Goal: Information Seeking & Learning: Learn about a topic

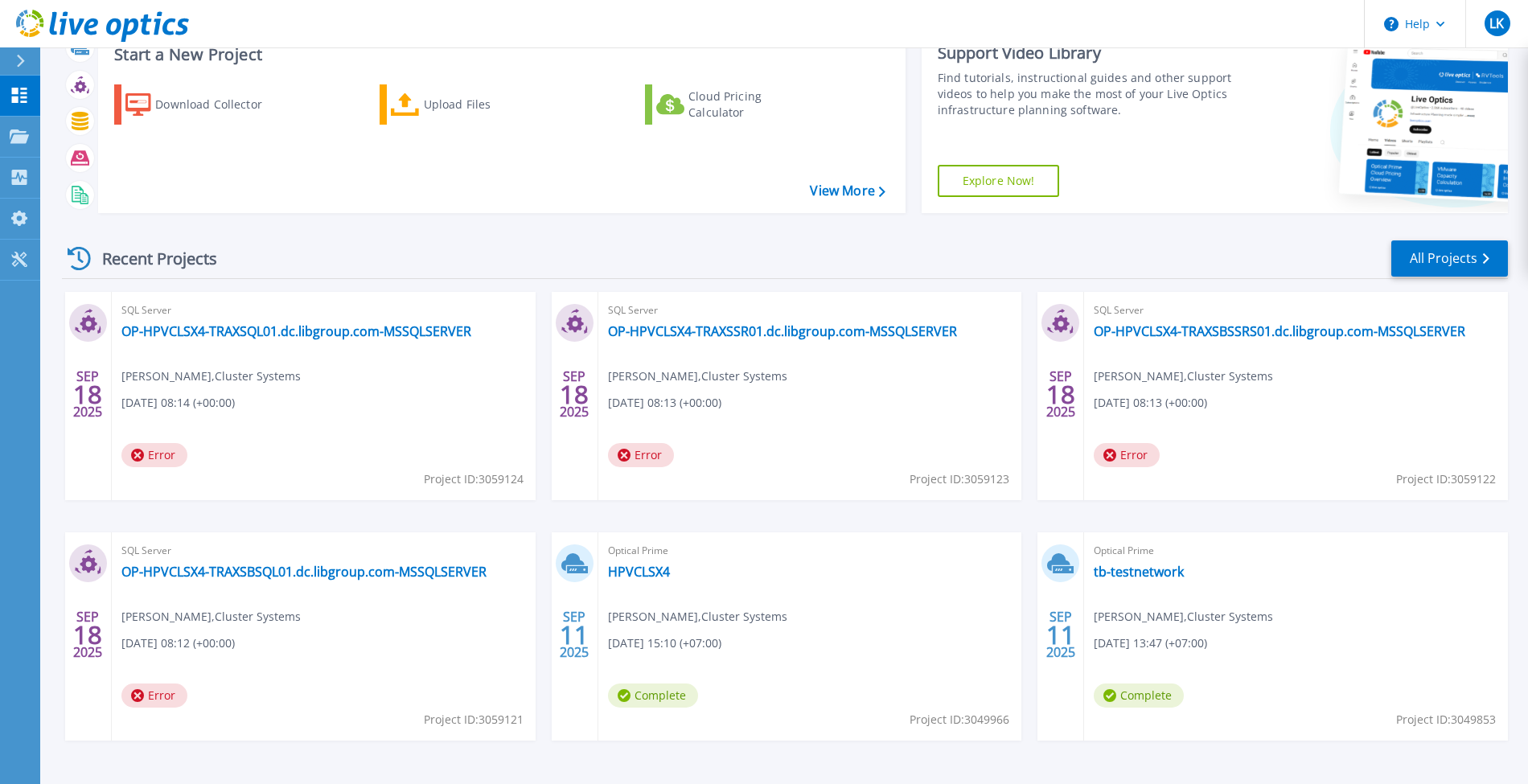
scroll to position [107, 0]
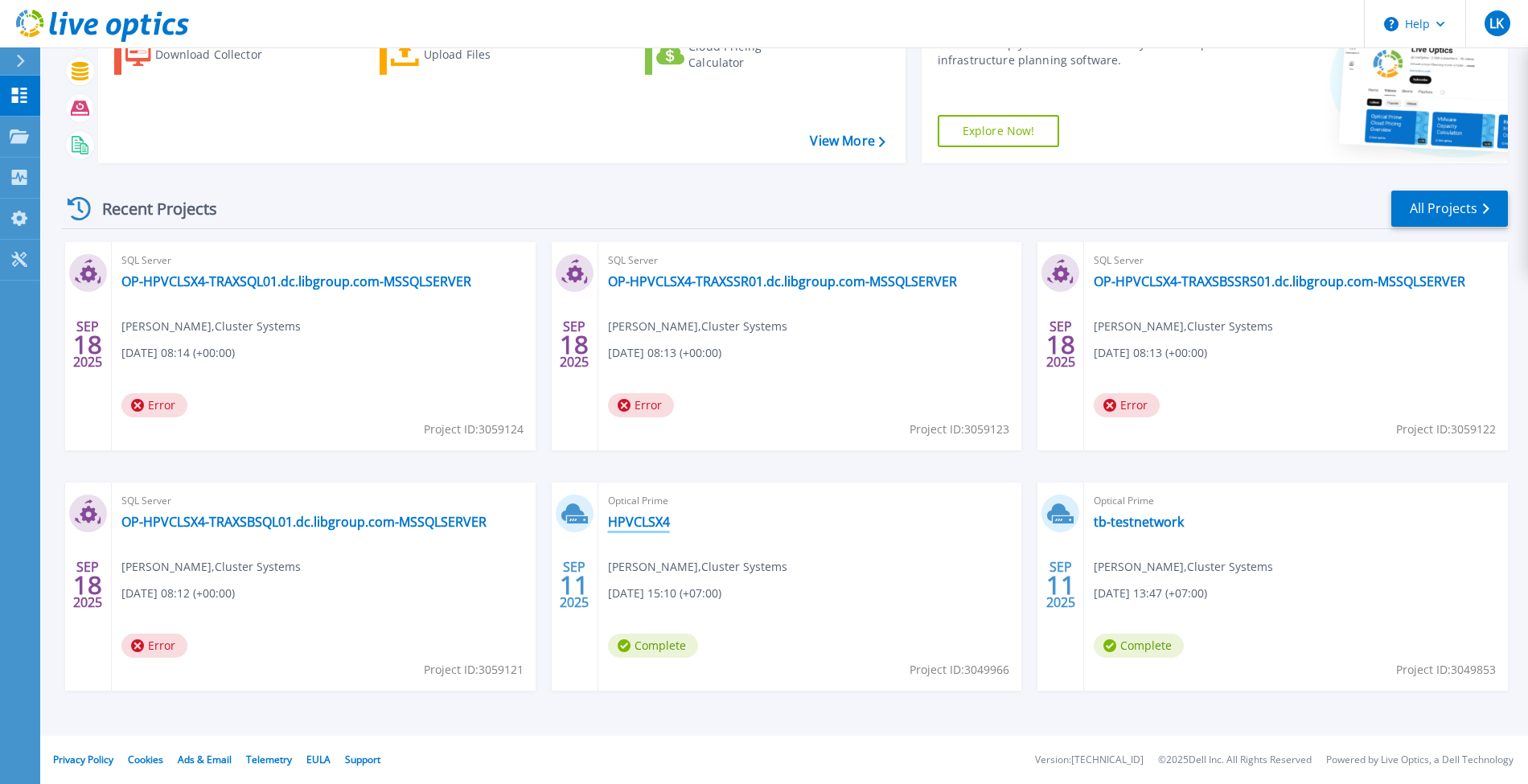
click at [639, 526] on link "HPVCLSX4" at bounding box center [638, 522] width 62 height 16
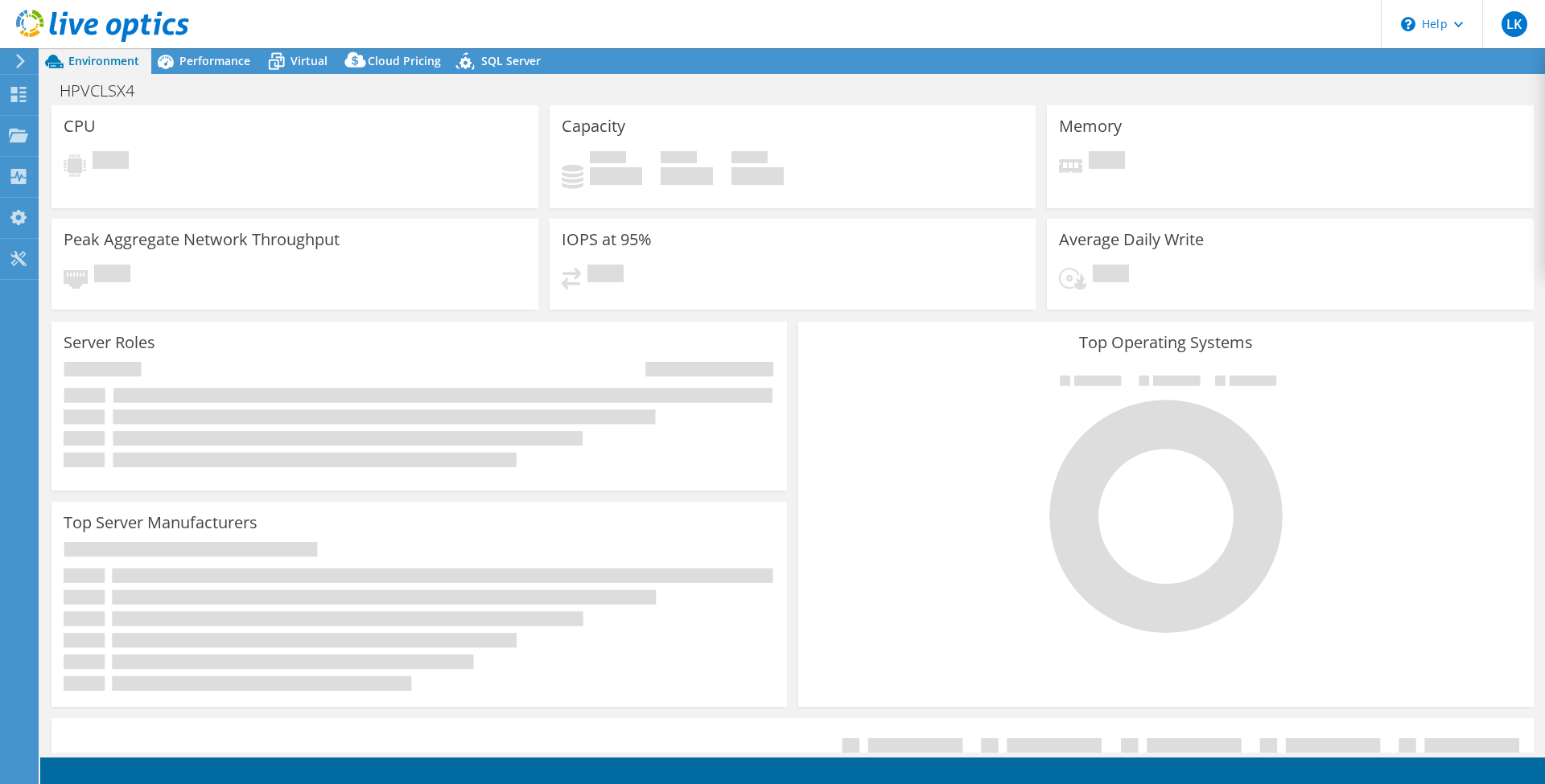
select select "USD"
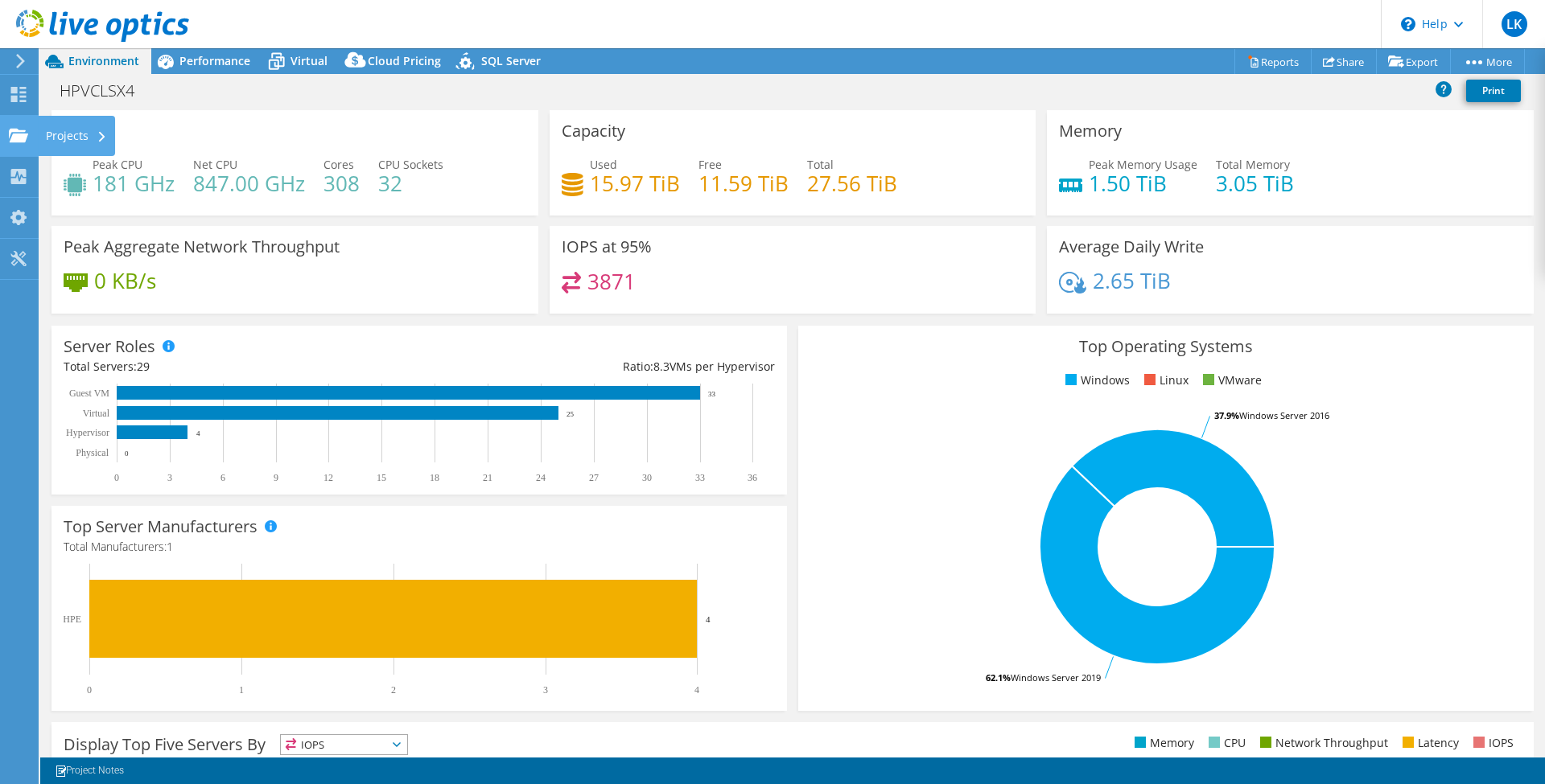
click at [19, 142] on icon at bounding box center [18, 135] width 19 height 16
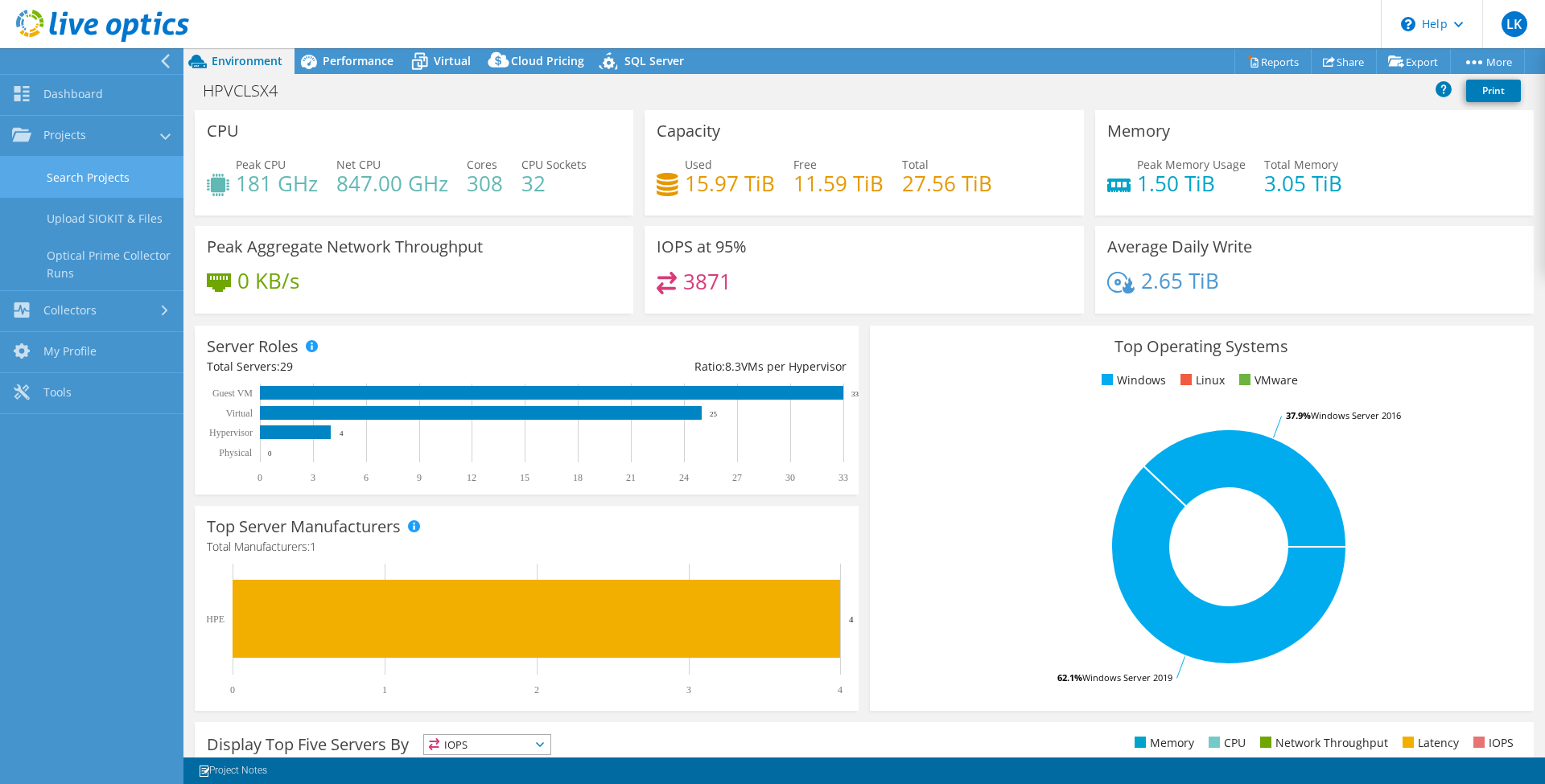
click at [110, 175] on link "Search Projects" at bounding box center [91, 177] width 184 height 41
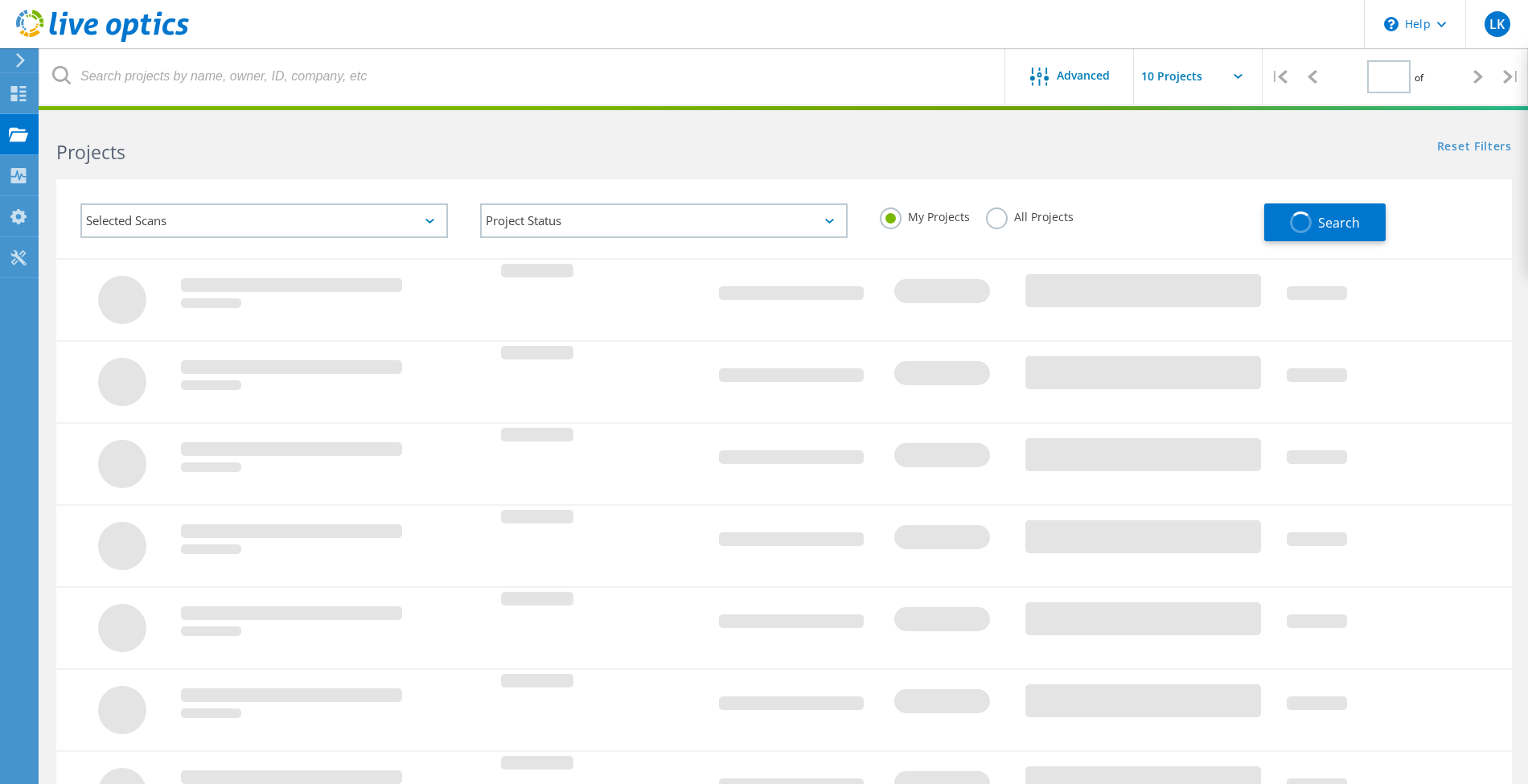
type input "1"
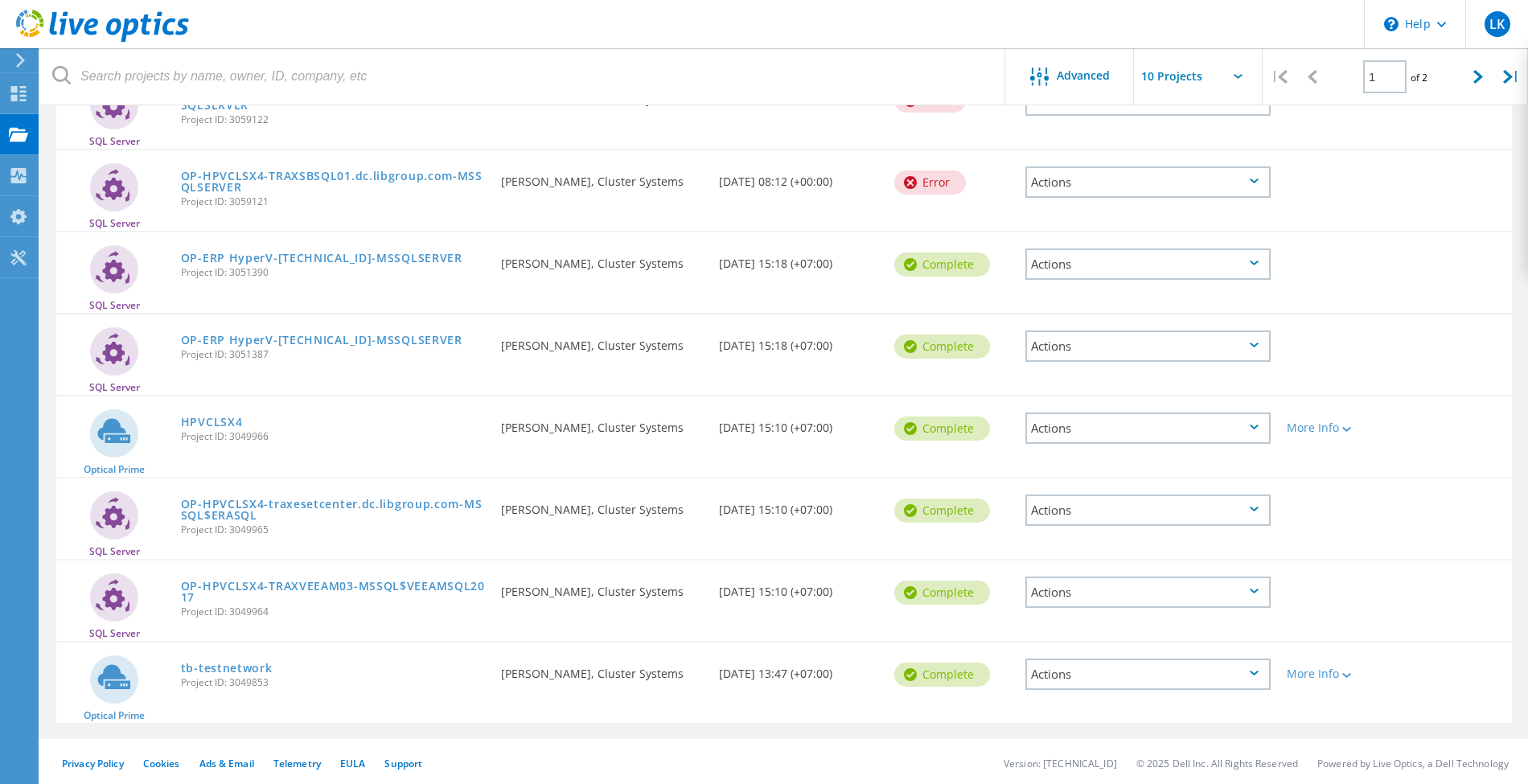
scroll to position [396, 0]
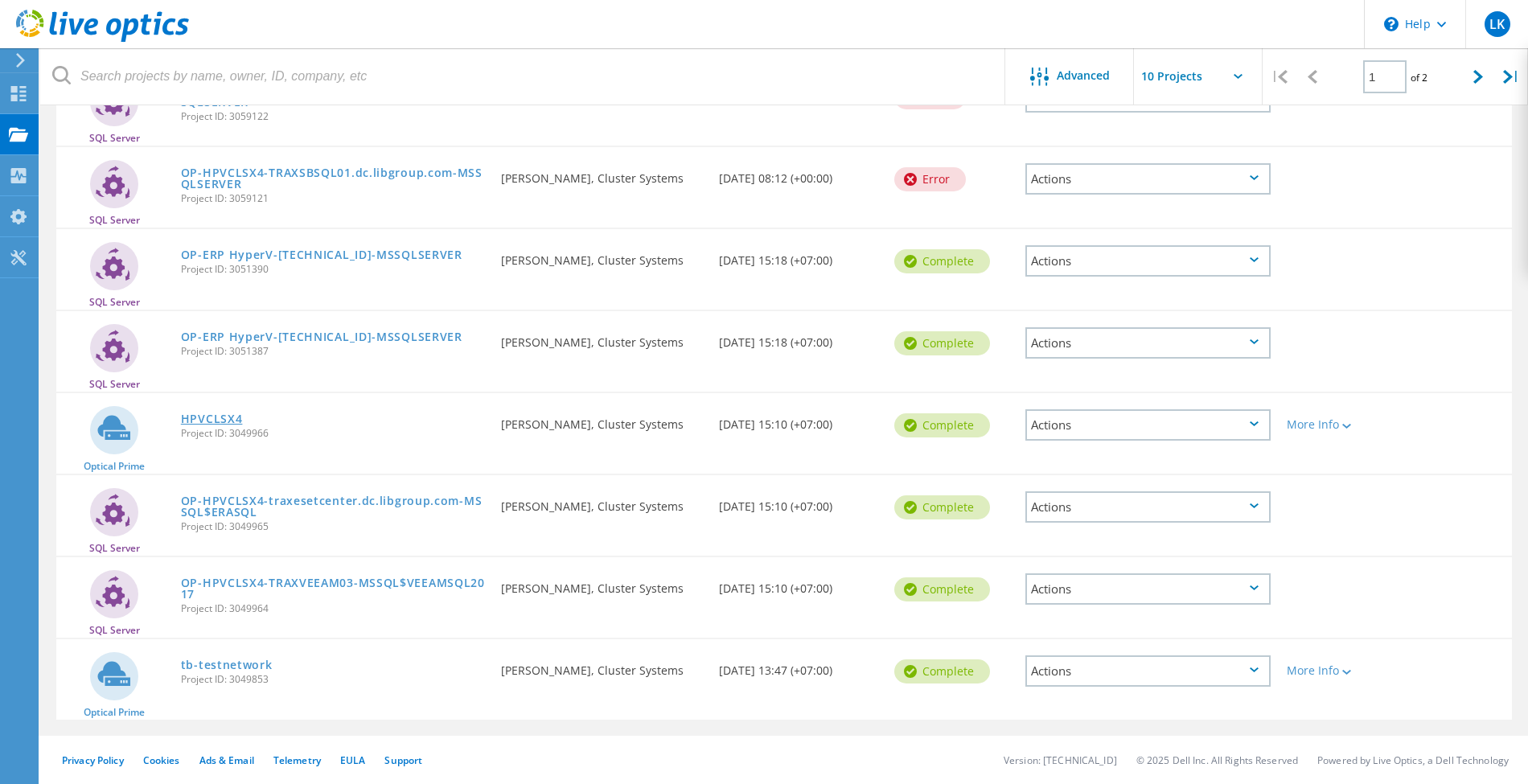
click at [216, 413] on link "HPVCLSX4" at bounding box center [212, 419] width 62 height 12
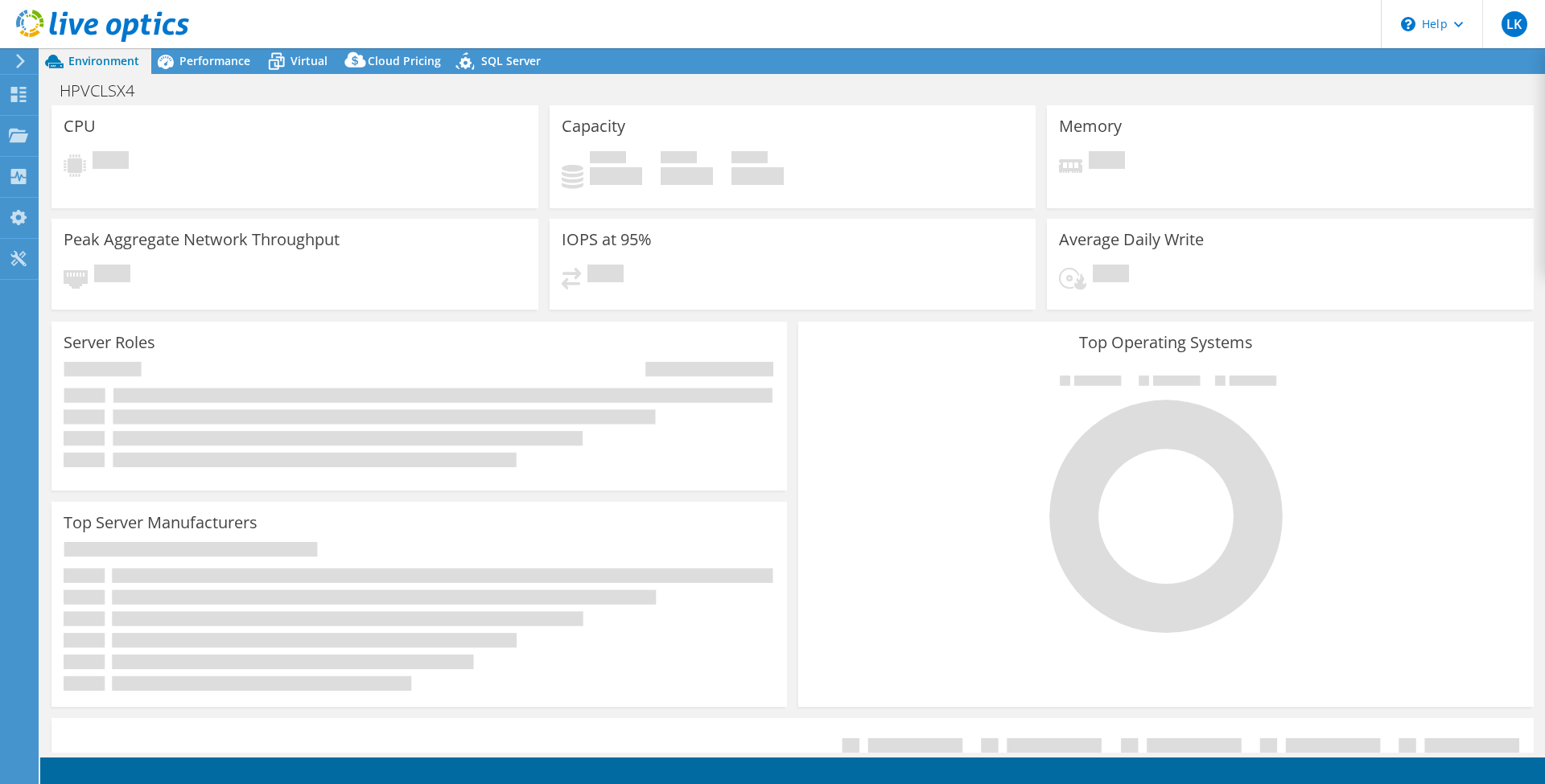
select select "USD"
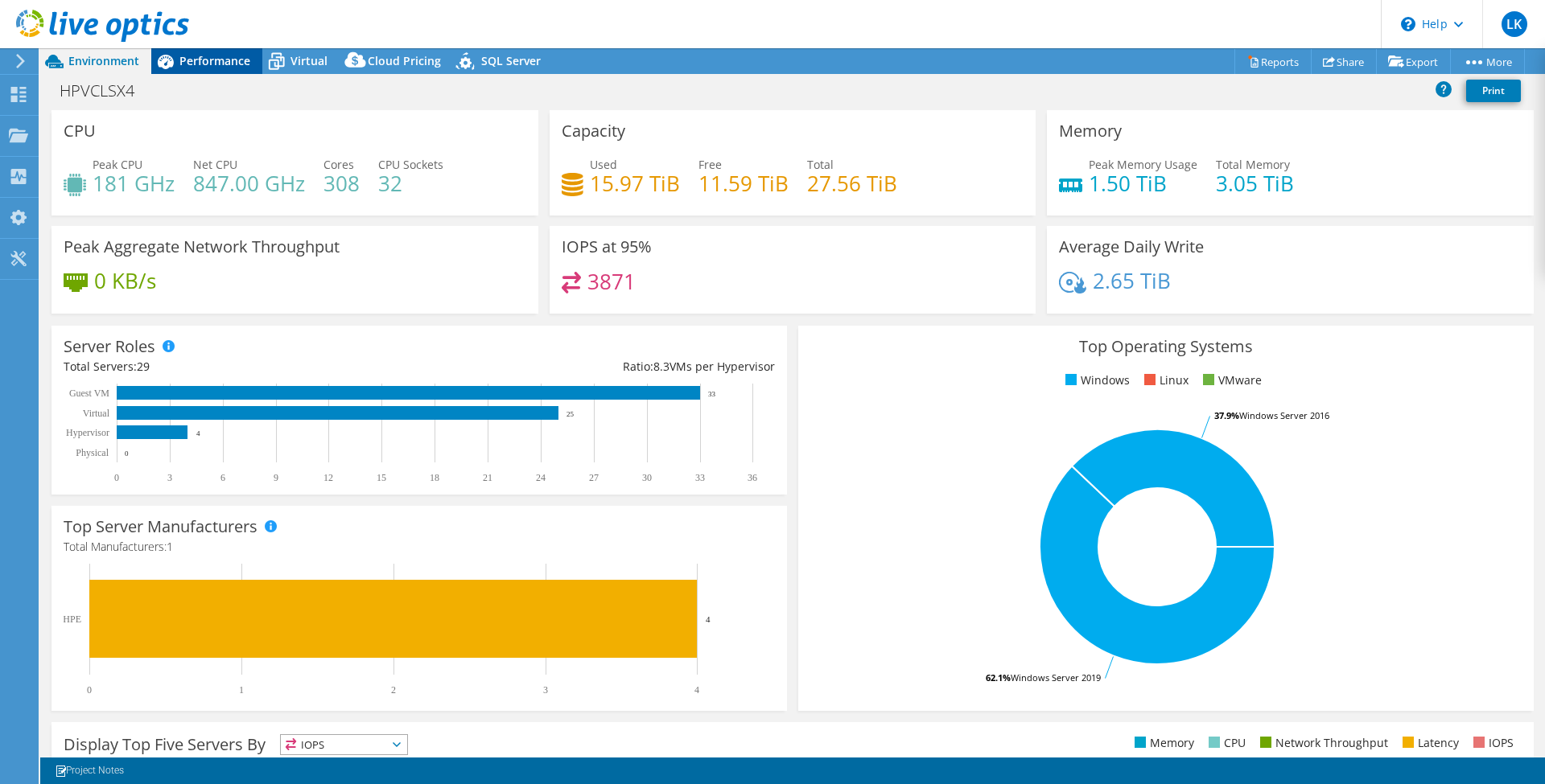
click at [201, 67] on span "Performance" at bounding box center [215, 60] width 71 height 16
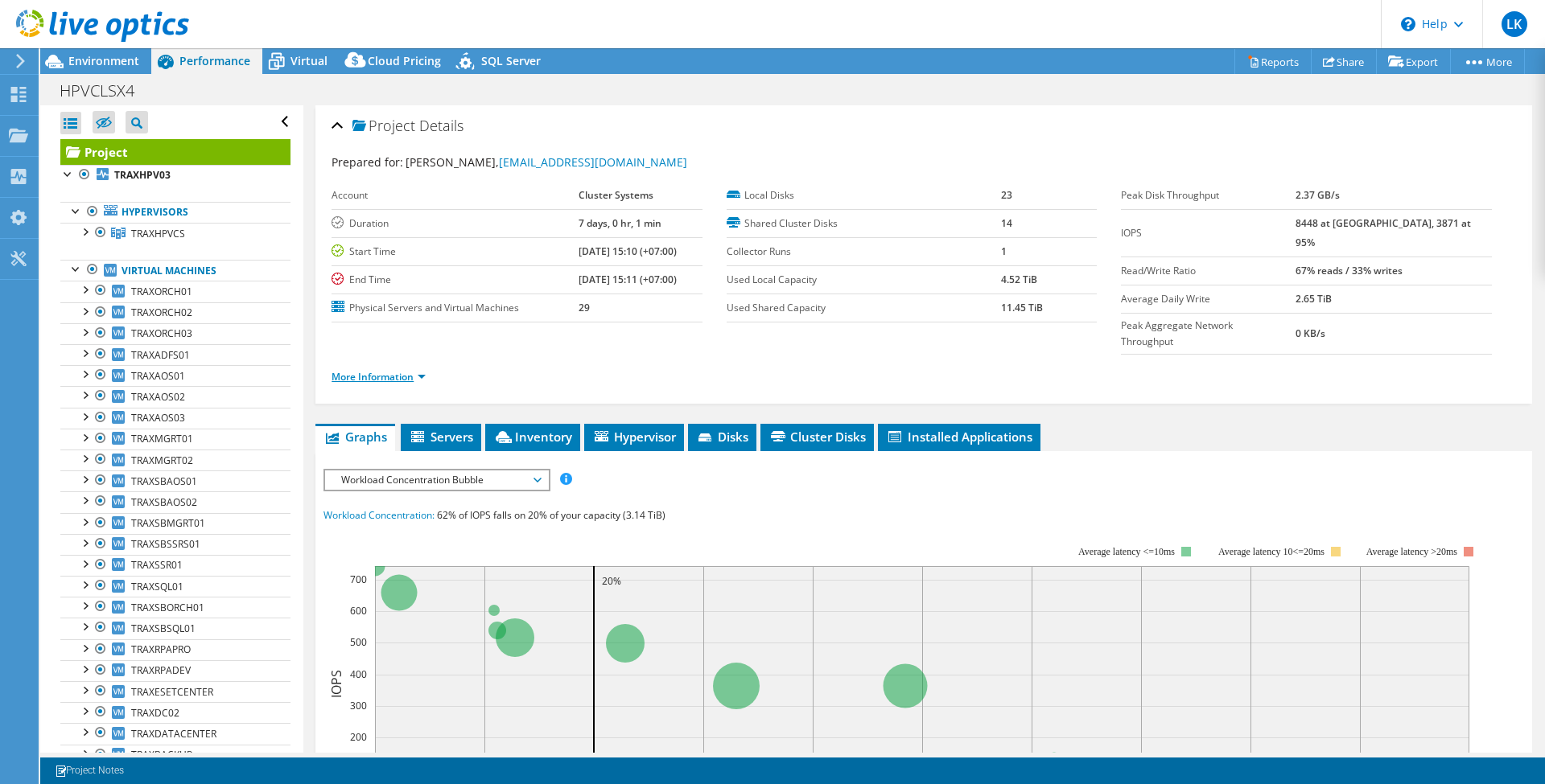
click at [392, 370] on link "More Information" at bounding box center [378, 376] width 94 height 14
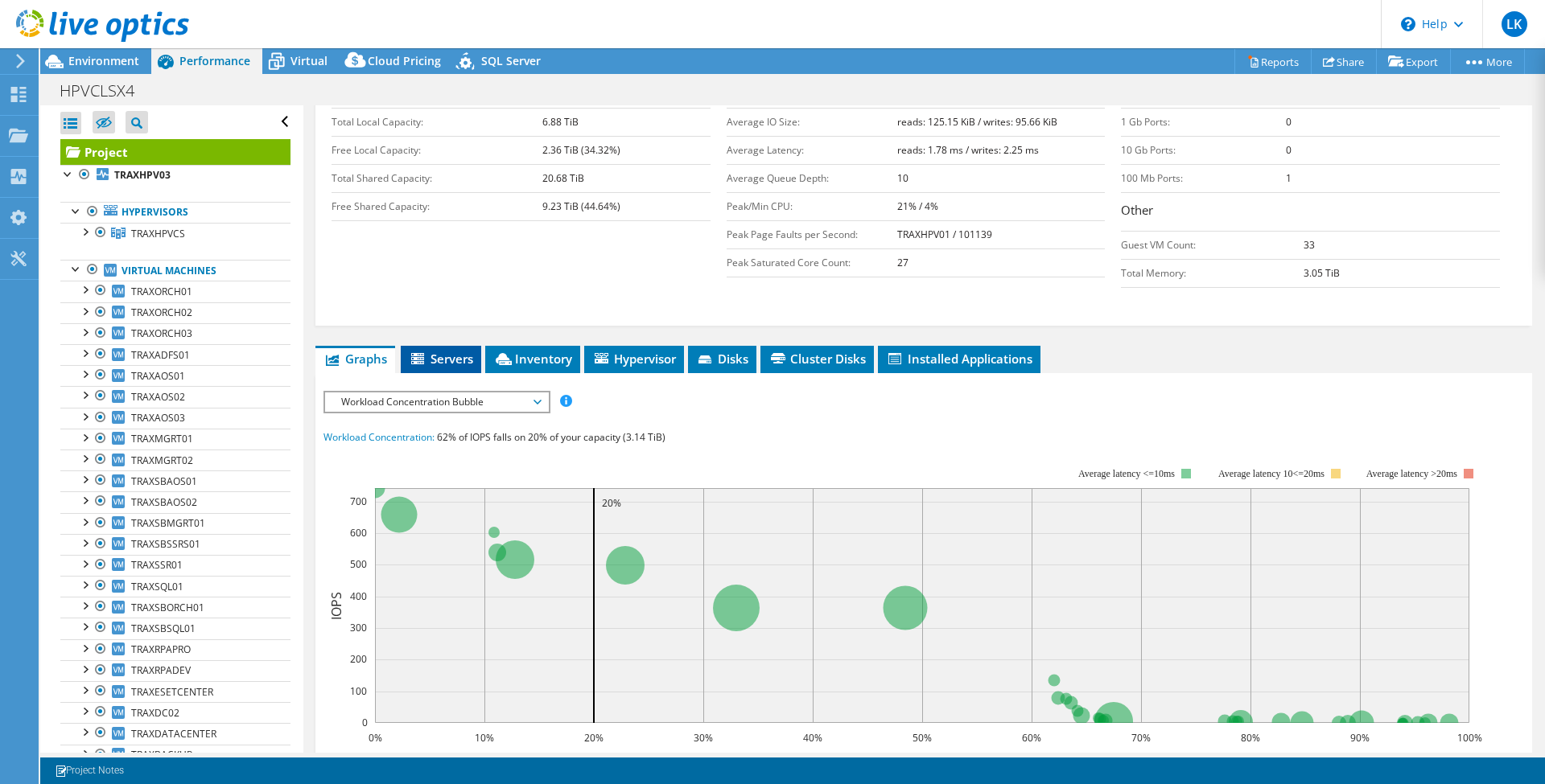
click at [463, 346] on li "Servers" at bounding box center [441, 359] width 81 height 27
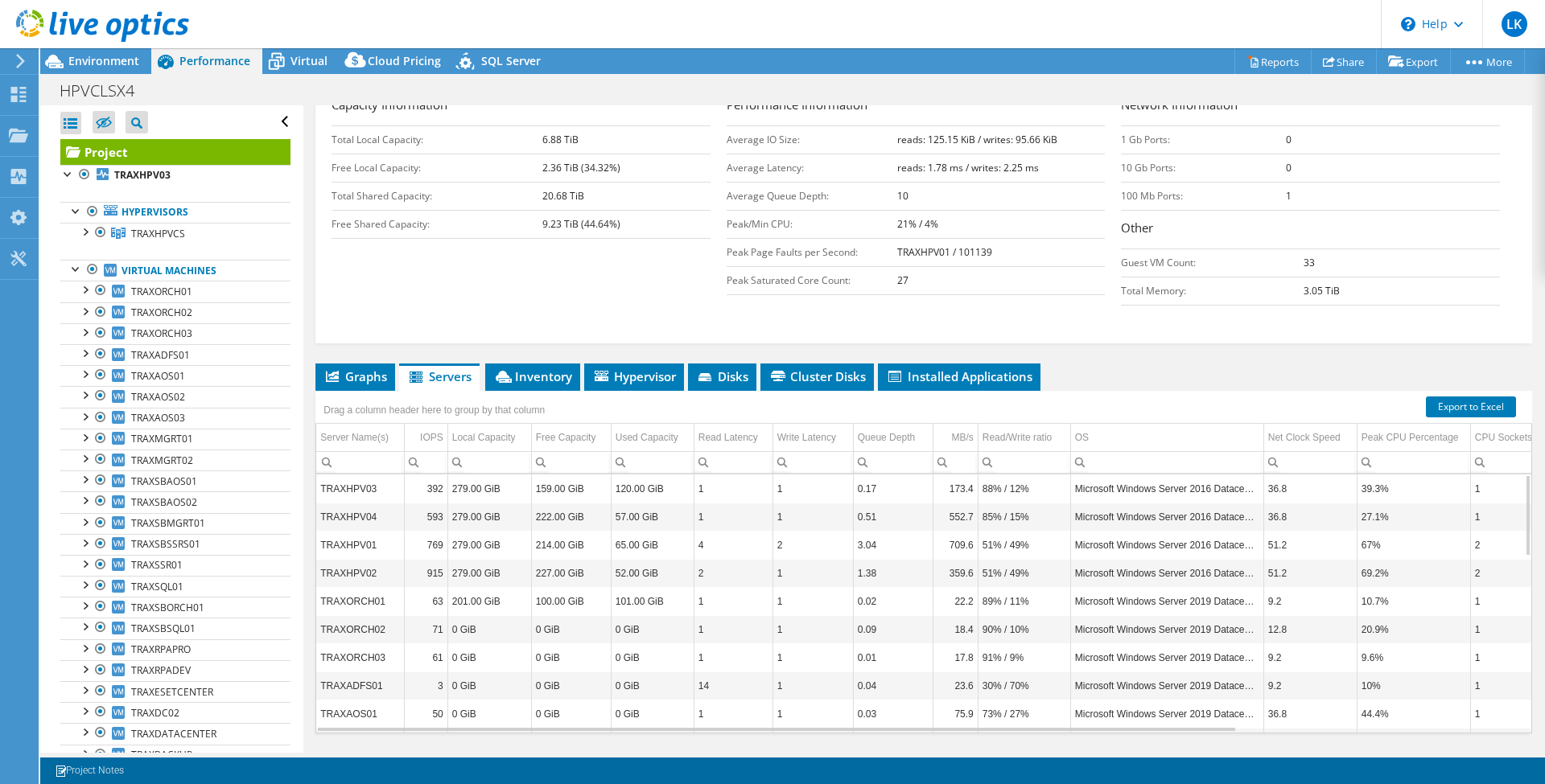
scroll to position [309, 0]
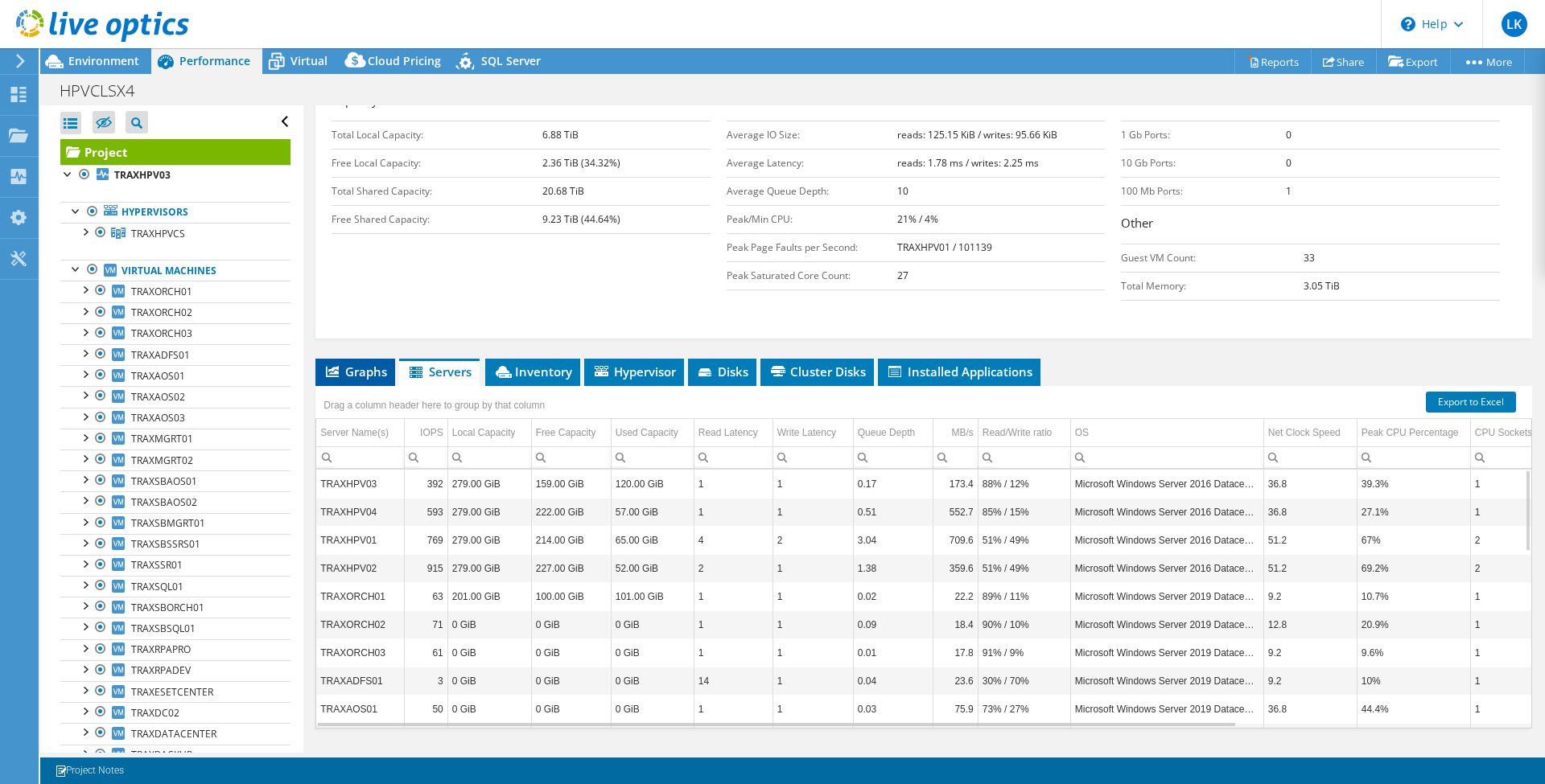
click at [358, 363] on span "Graphs" at bounding box center [355, 371] width 63 height 16
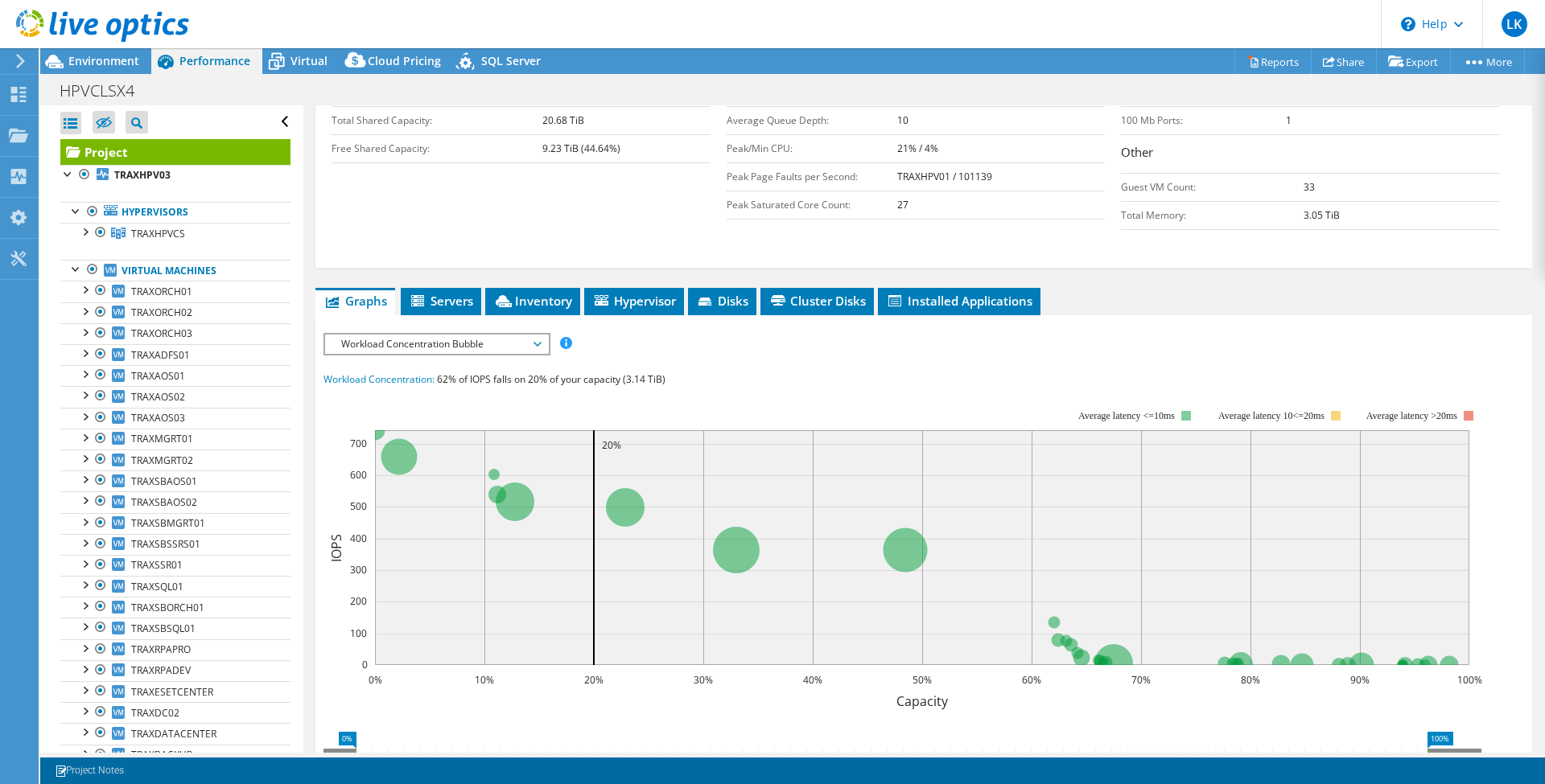
scroll to position [416, 0]
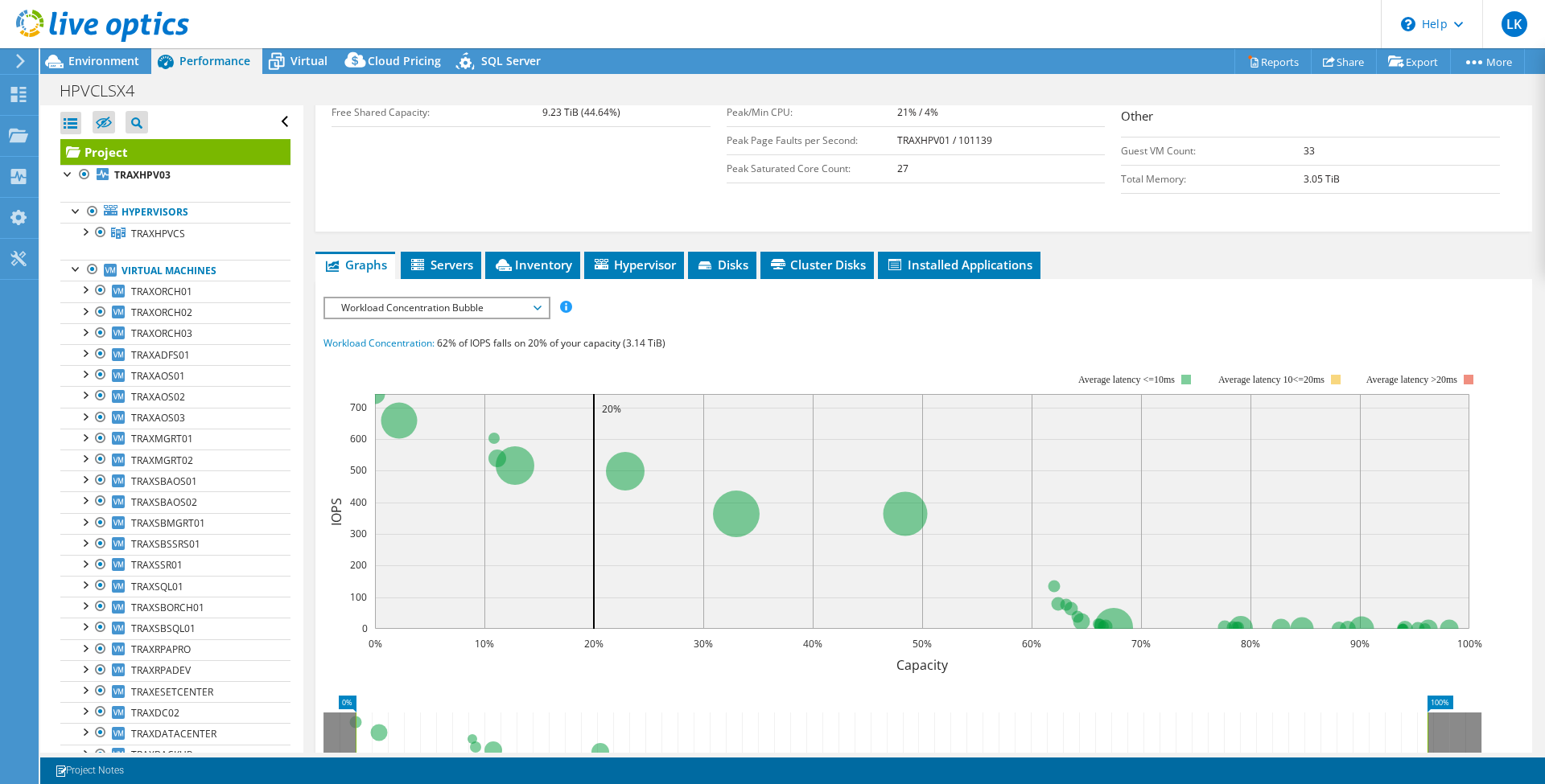
click at [410, 298] on span "Workload Concentration Bubble" at bounding box center [436, 307] width 207 height 19
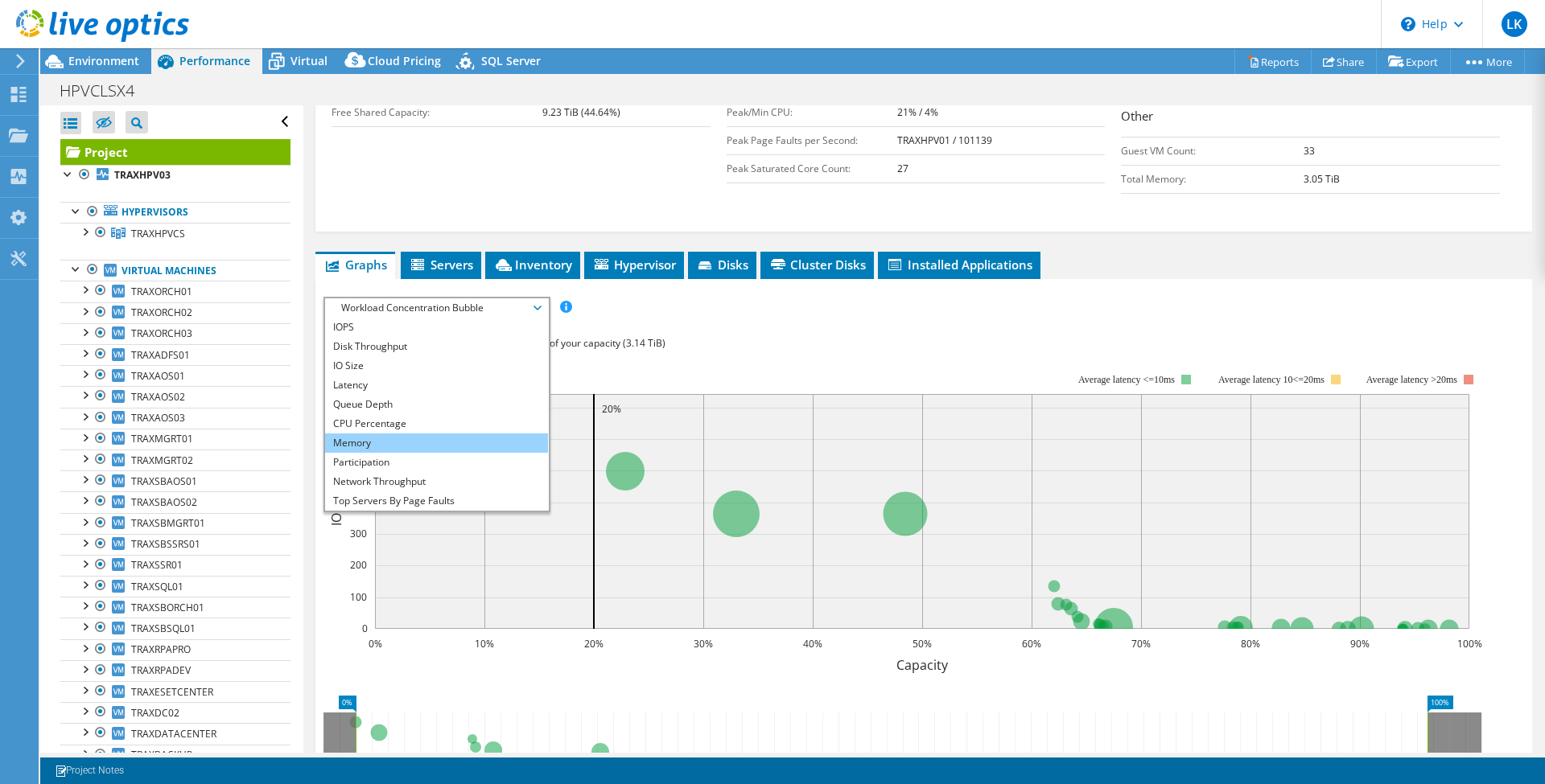
click at [429, 433] on li "Memory" at bounding box center [436, 442] width 222 height 19
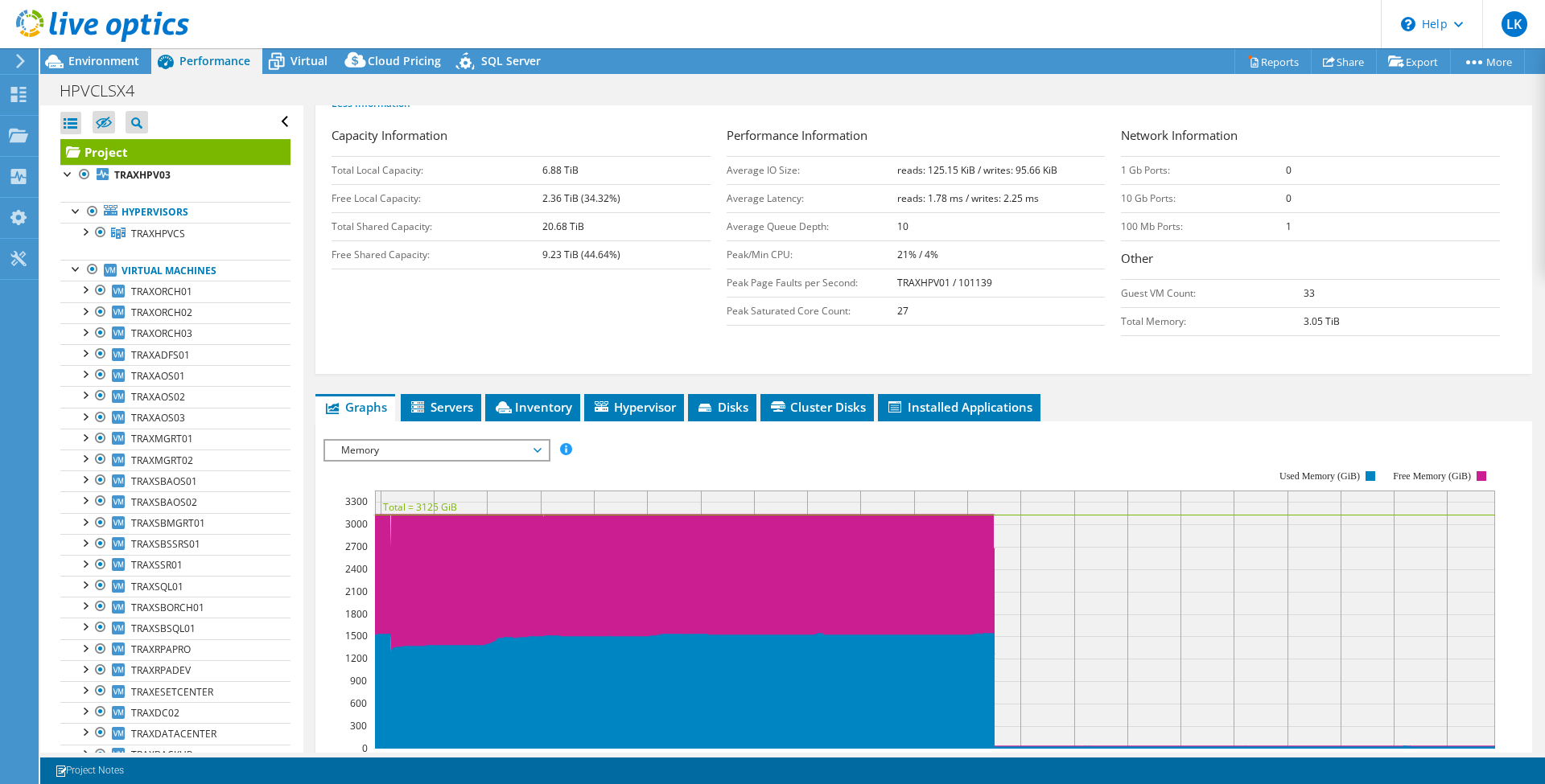
scroll to position [322, 0]
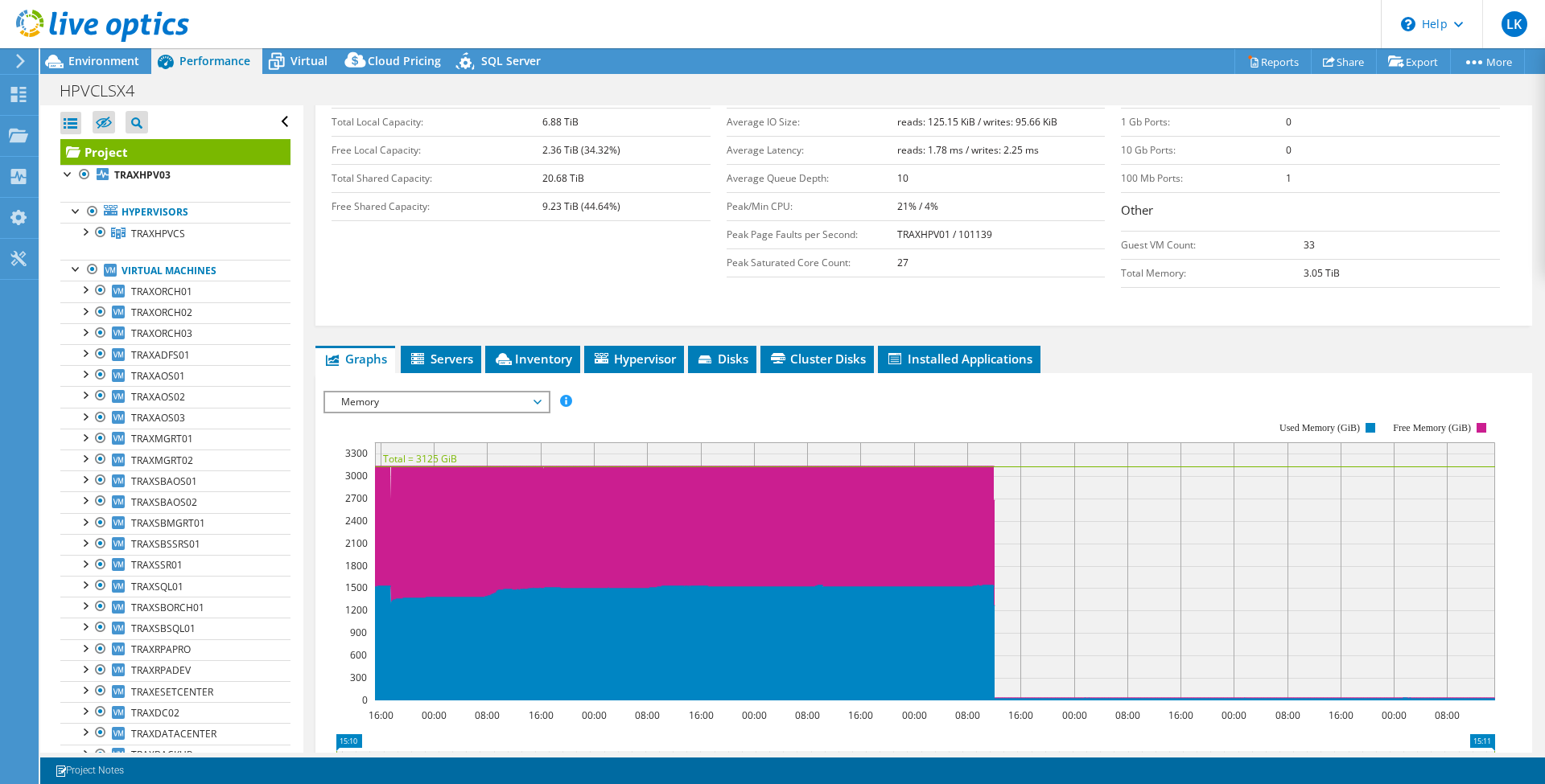
click at [499, 392] on span "Memory" at bounding box center [436, 401] width 207 height 19
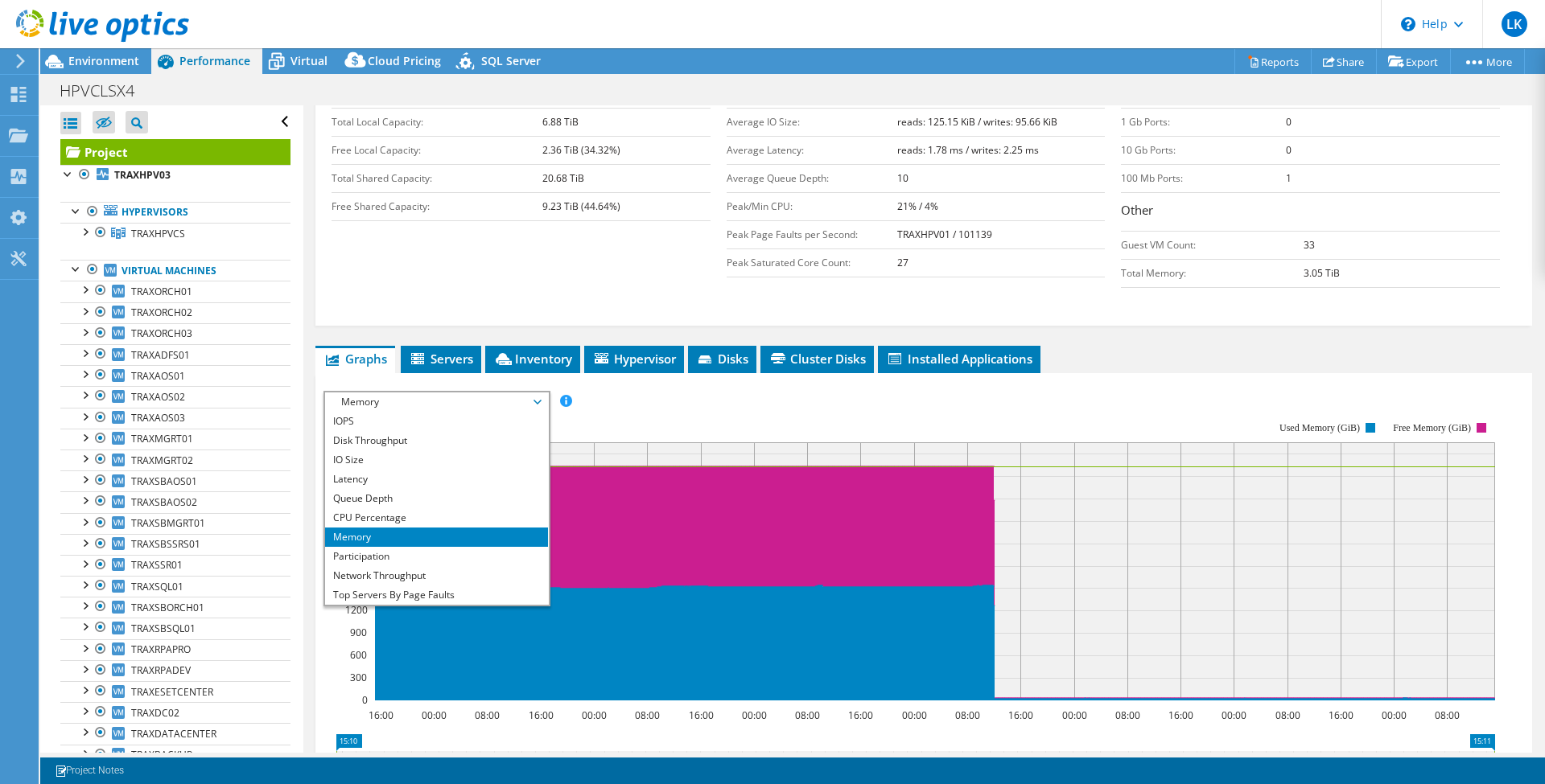
click at [453, 528] on li "Memory" at bounding box center [436, 537] width 222 height 19
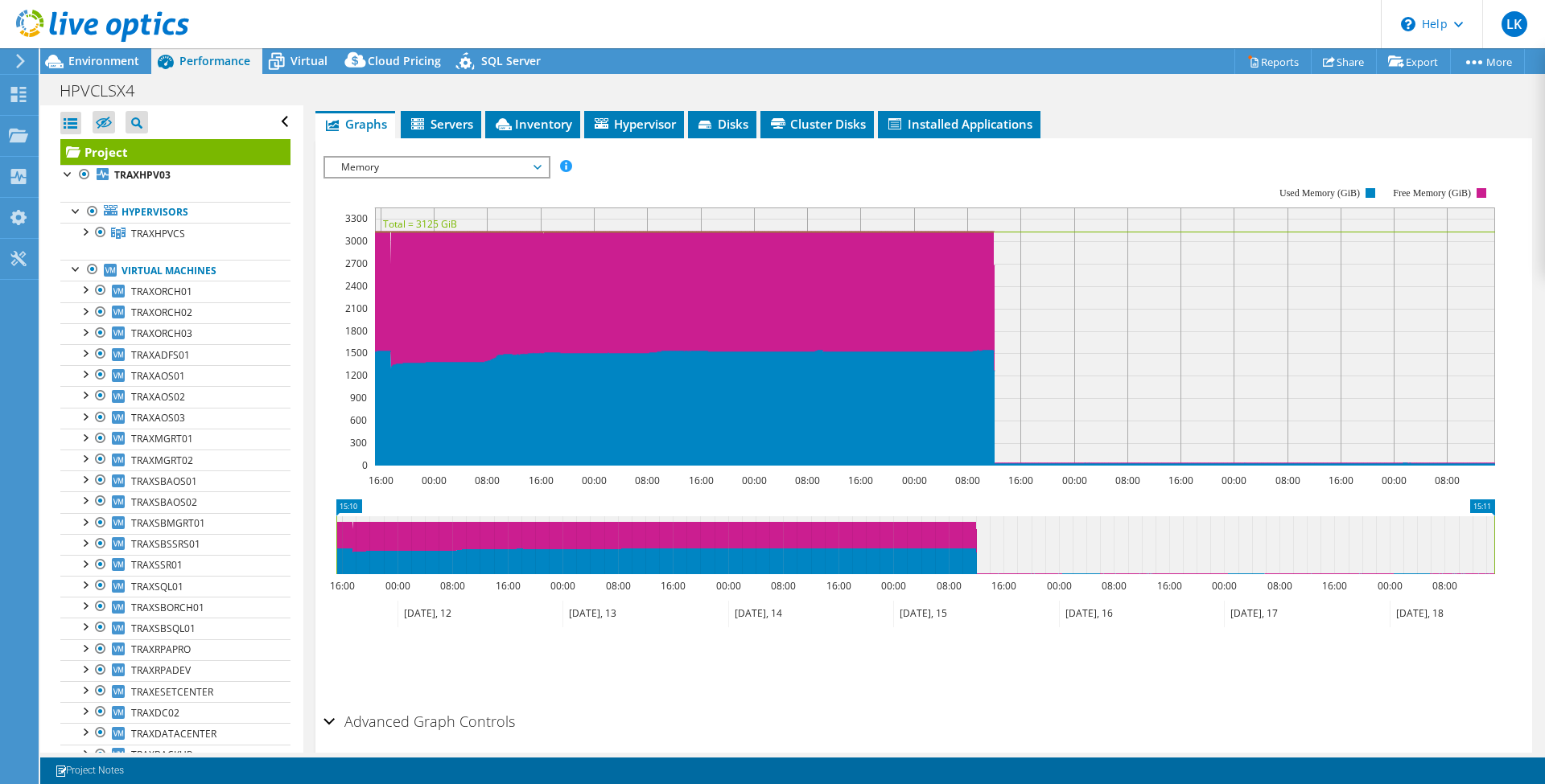
scroll to position [582, 0]
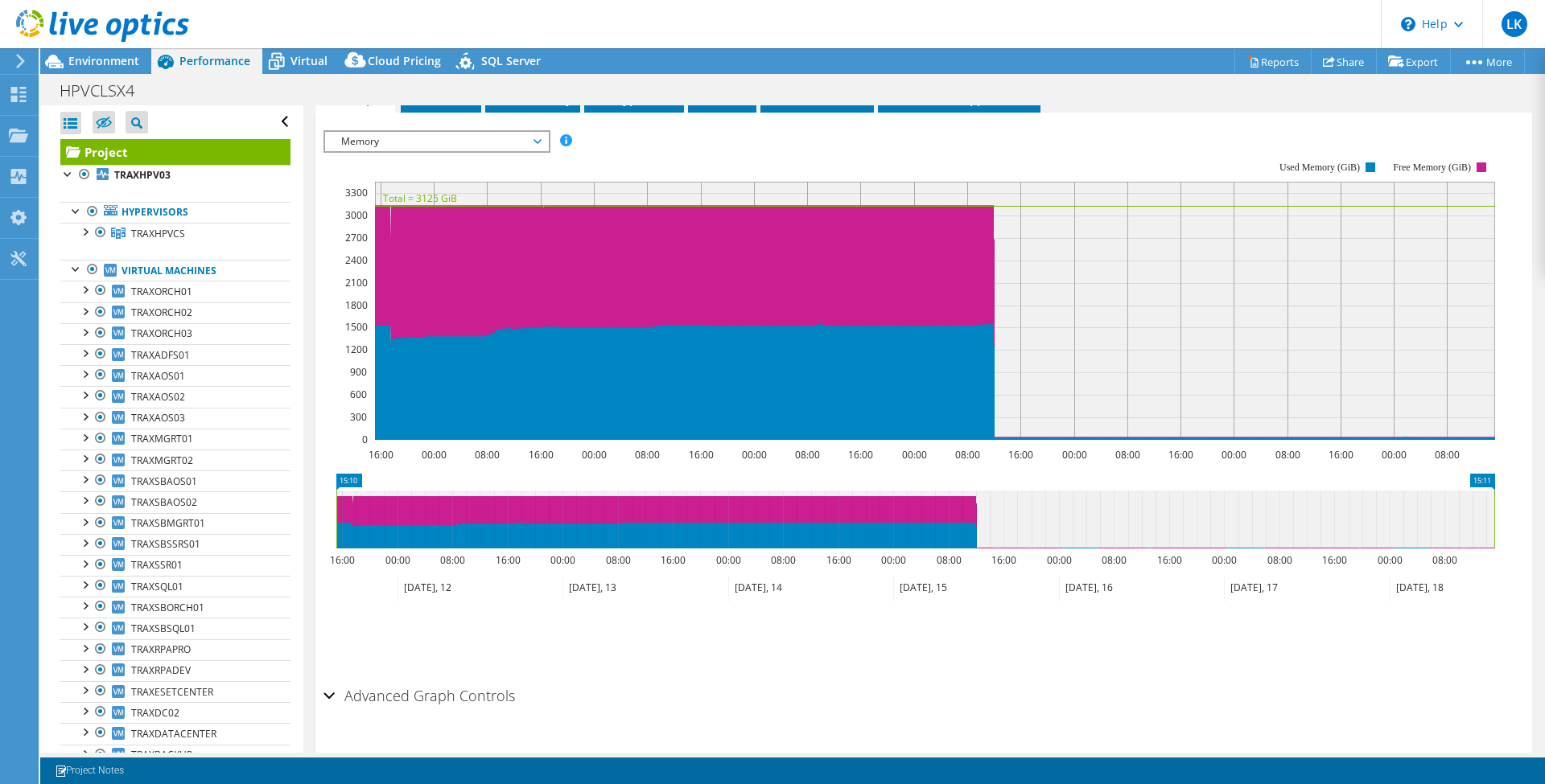
click at [382, 679] on h2 "Advanced Graph Controls" at bounding box center [419, 695] width 191 height 32
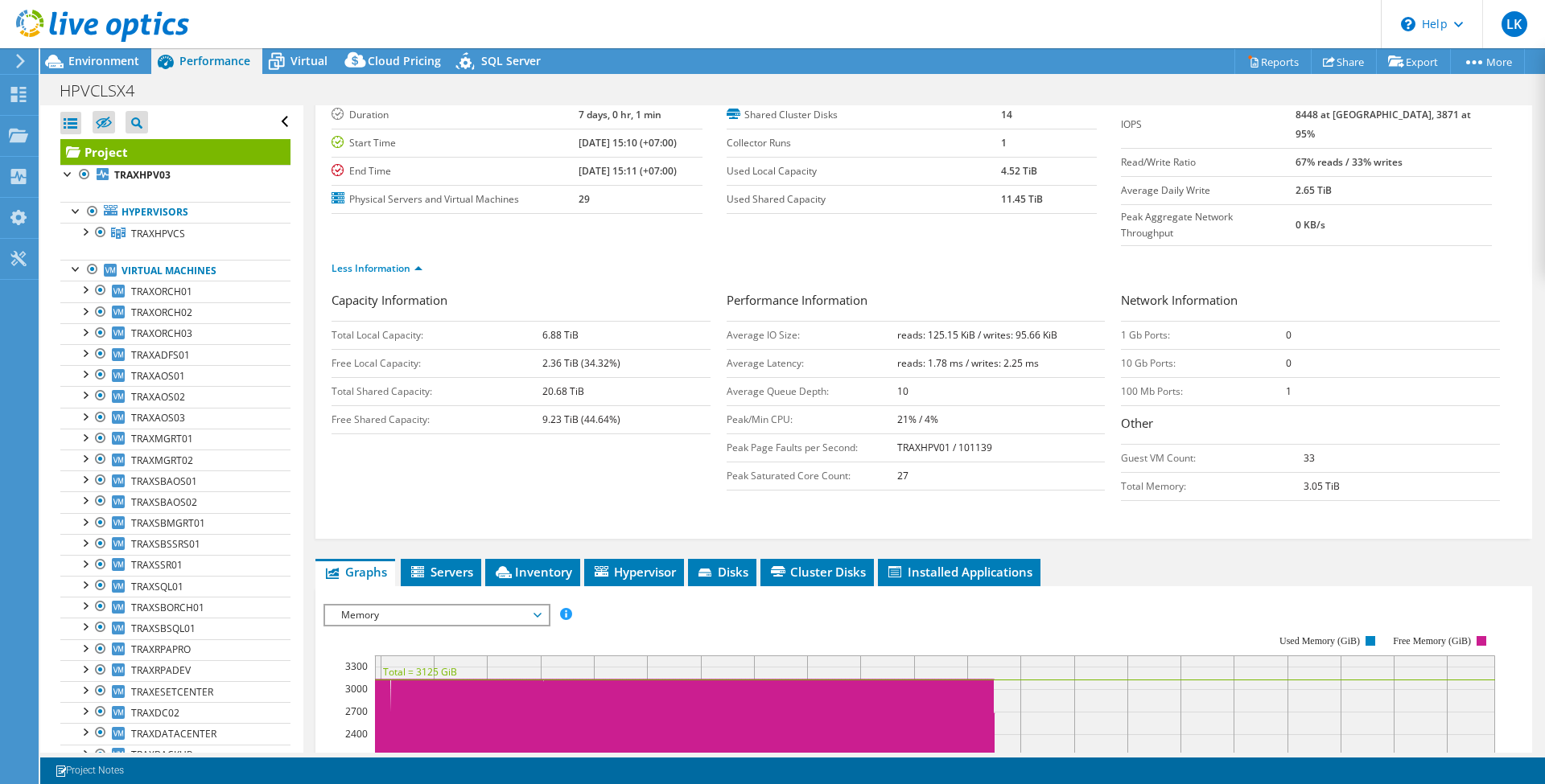
scroll to position [324, 0]
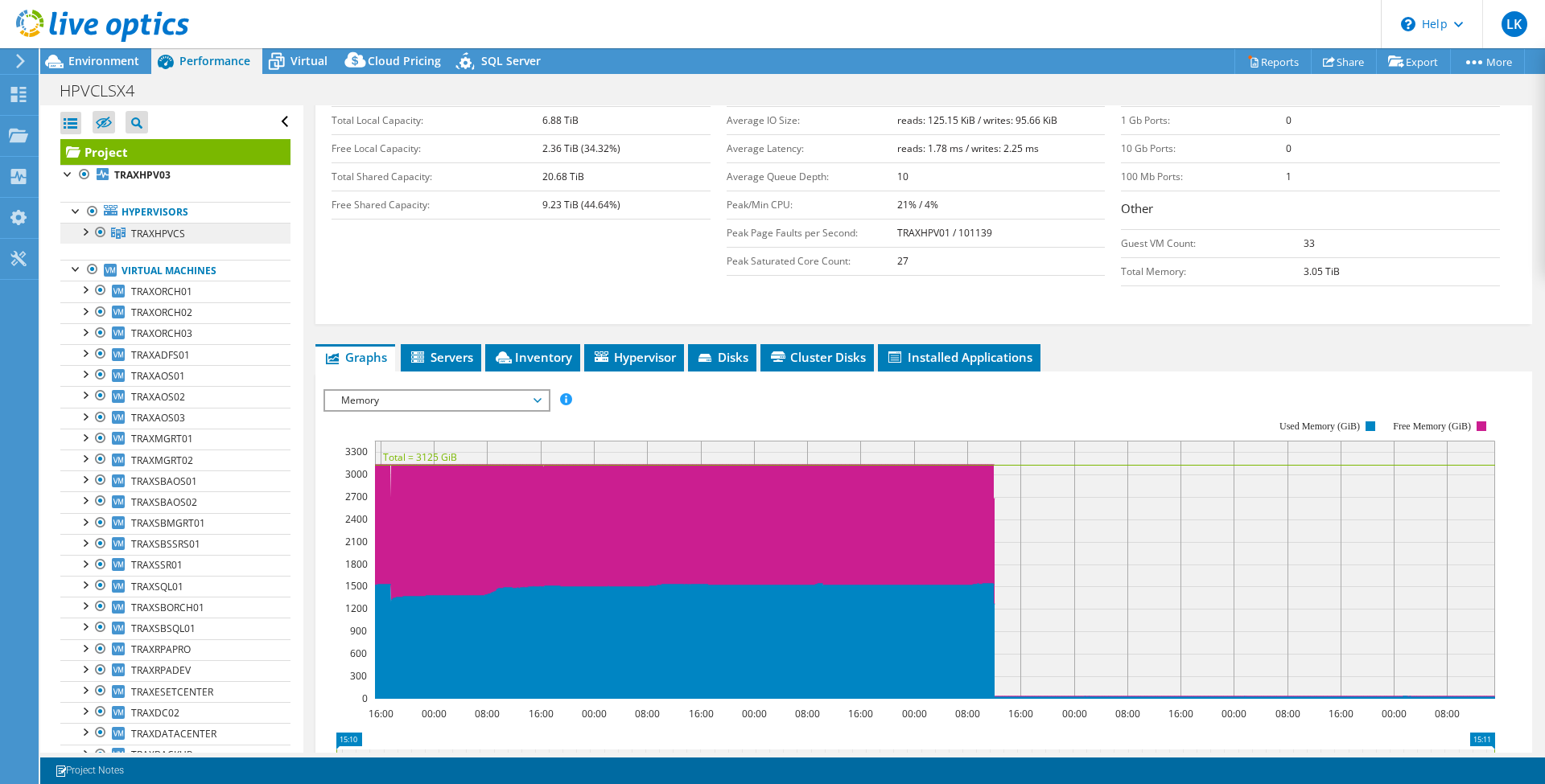
click at [142, 226] on span "TRAXHPVCS" at bounding box center [157, 233] width 54 height 14
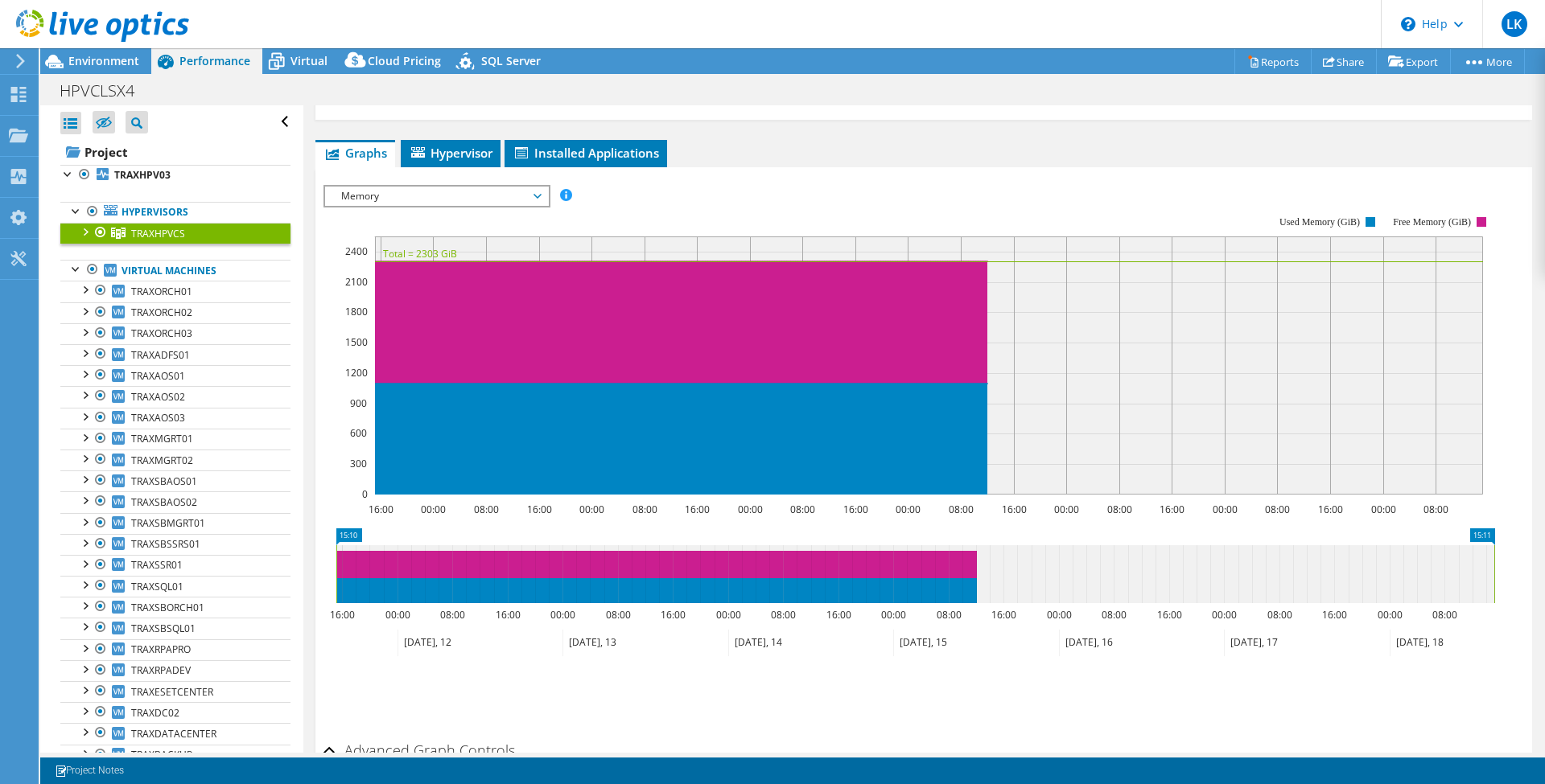
scroll to position [147, 0]
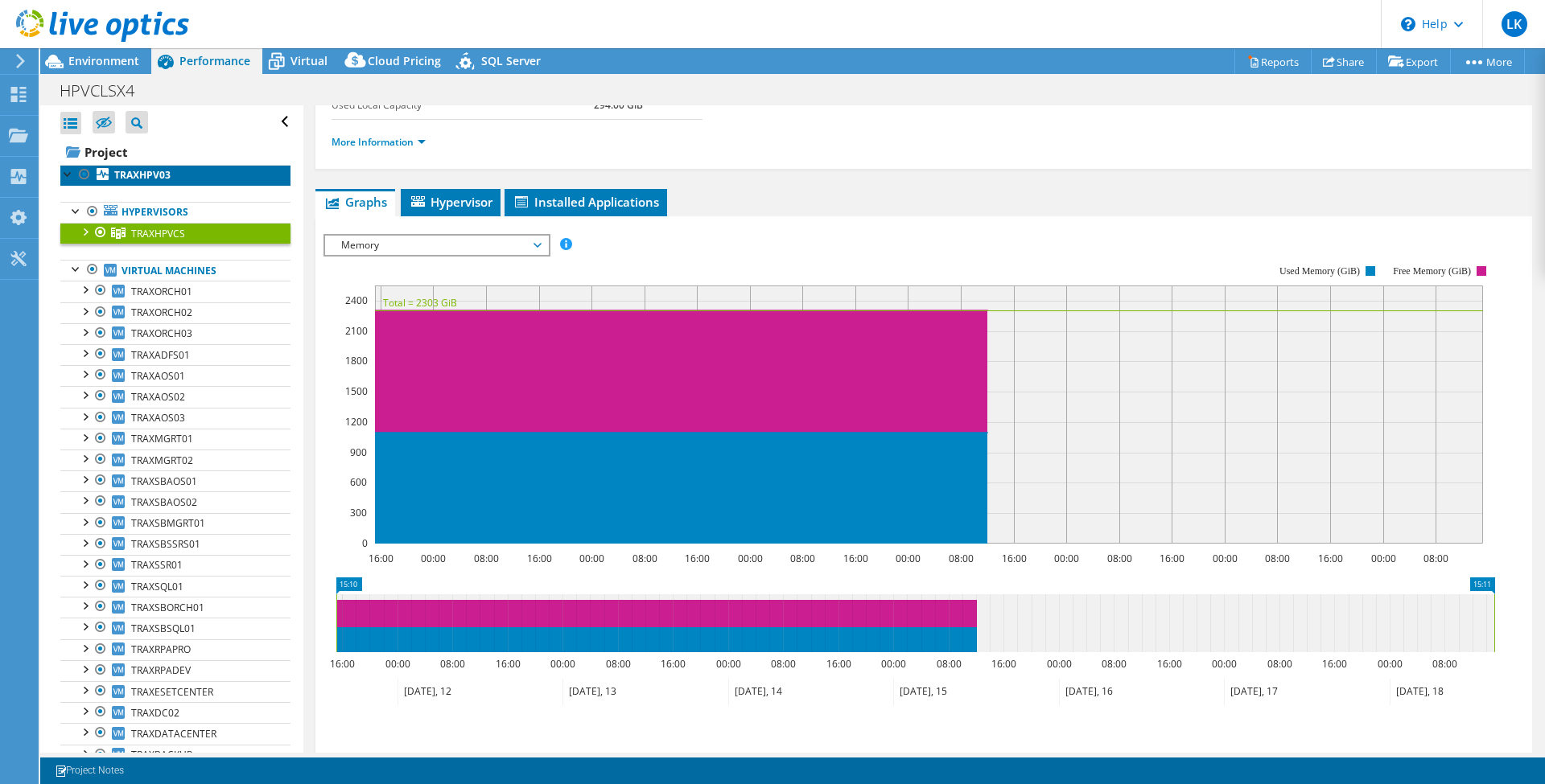
click at [159, 174] on b "TRAXHPV03" at bounding box center [143, 175] width 56 height 14
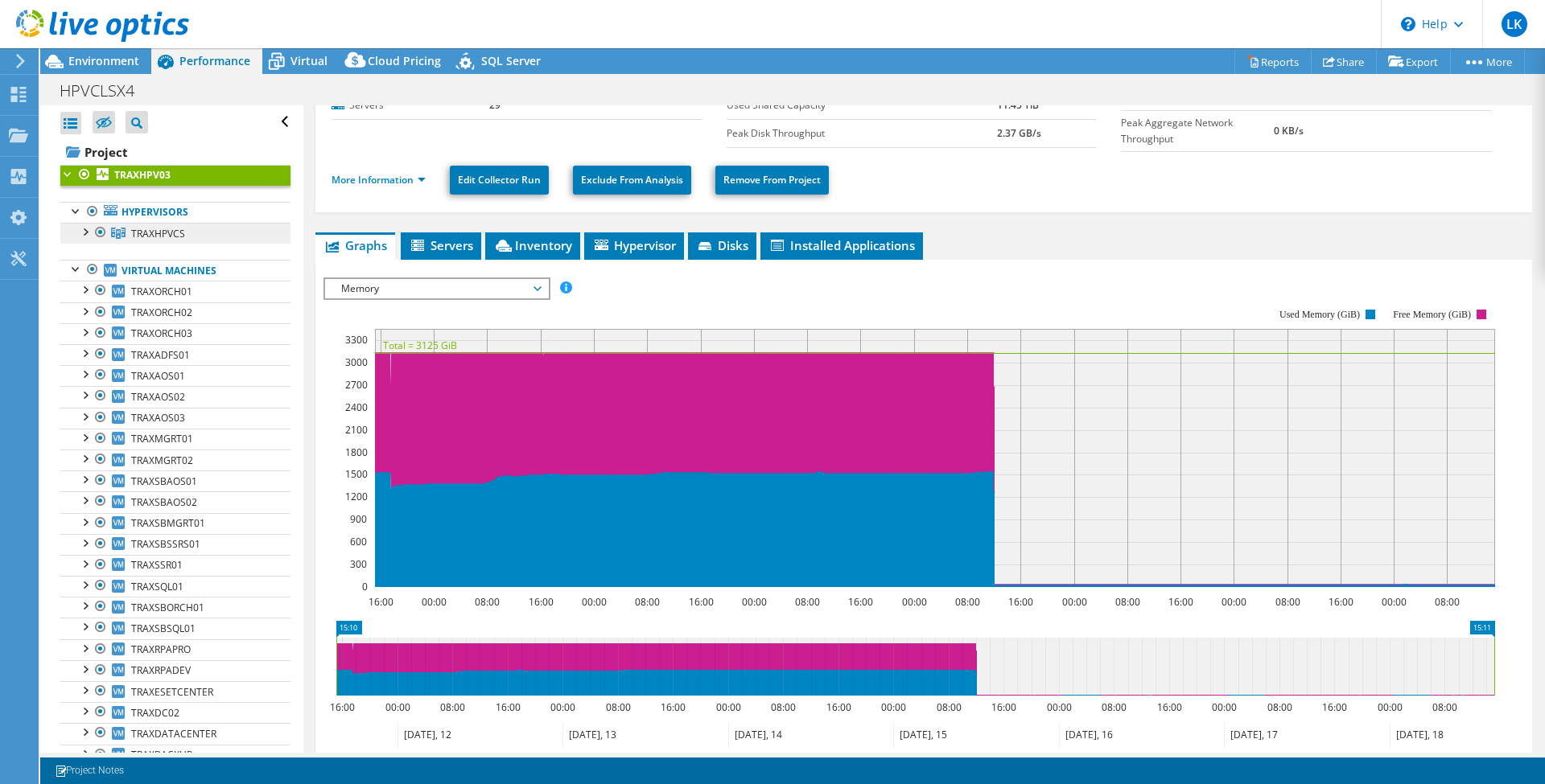
click at [179, 231] on span "TRAXHPVCS" at bounding box center [157, 233] width 54 height 14
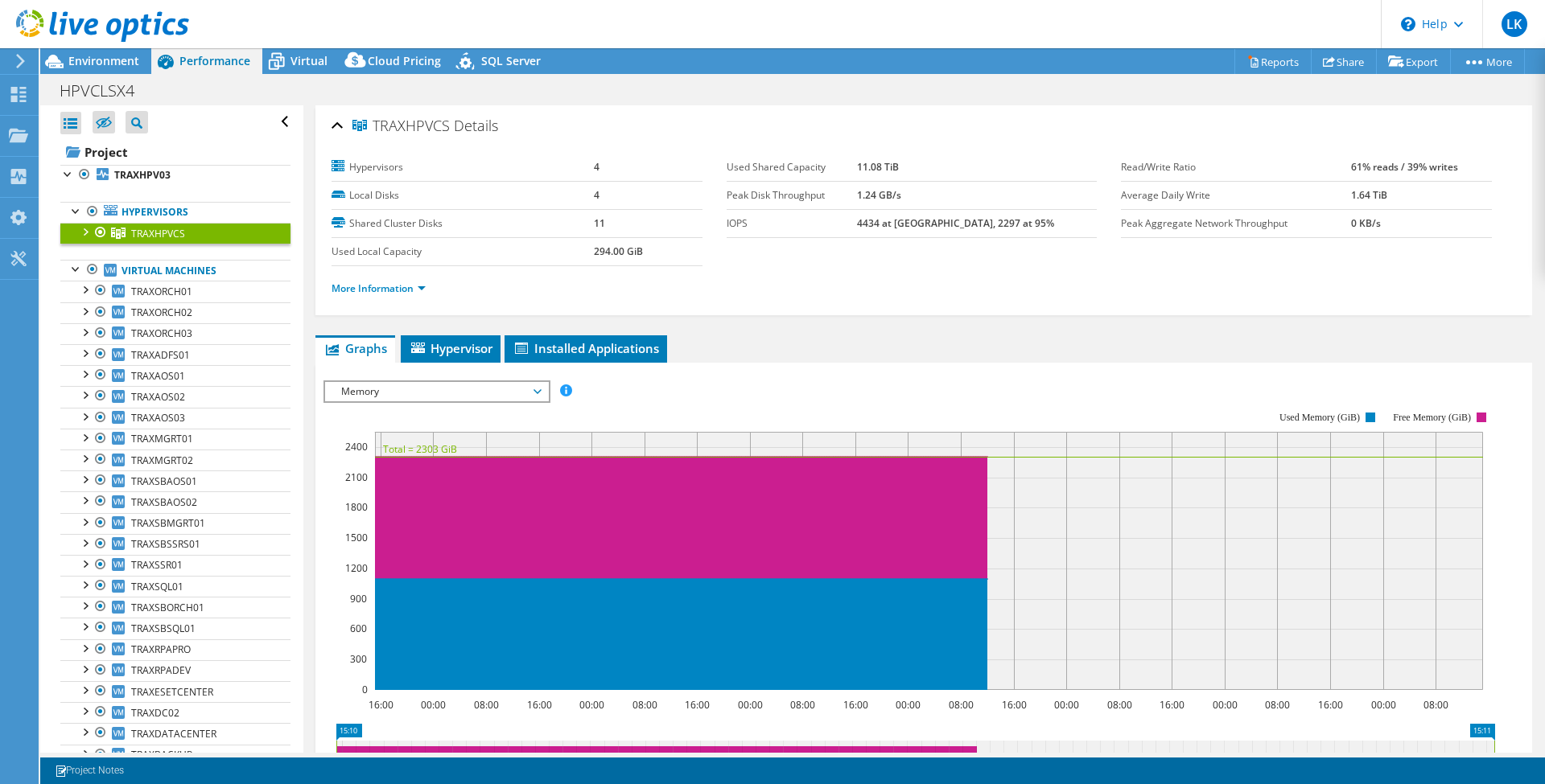
scroll to position [107, 0]
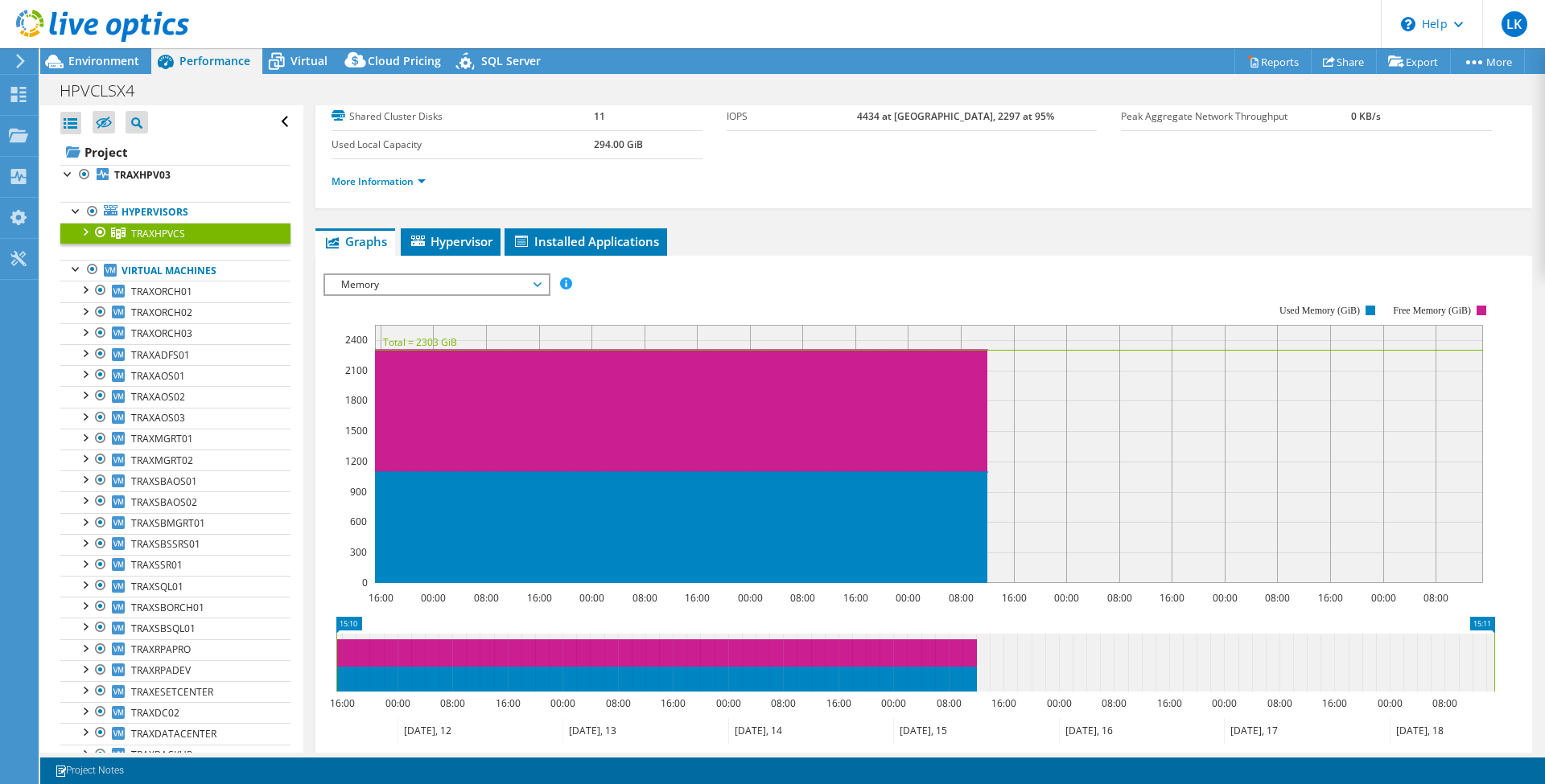
click at [483, 285] on span "Memory" at bounding box center [436, 284] width 207 height 19
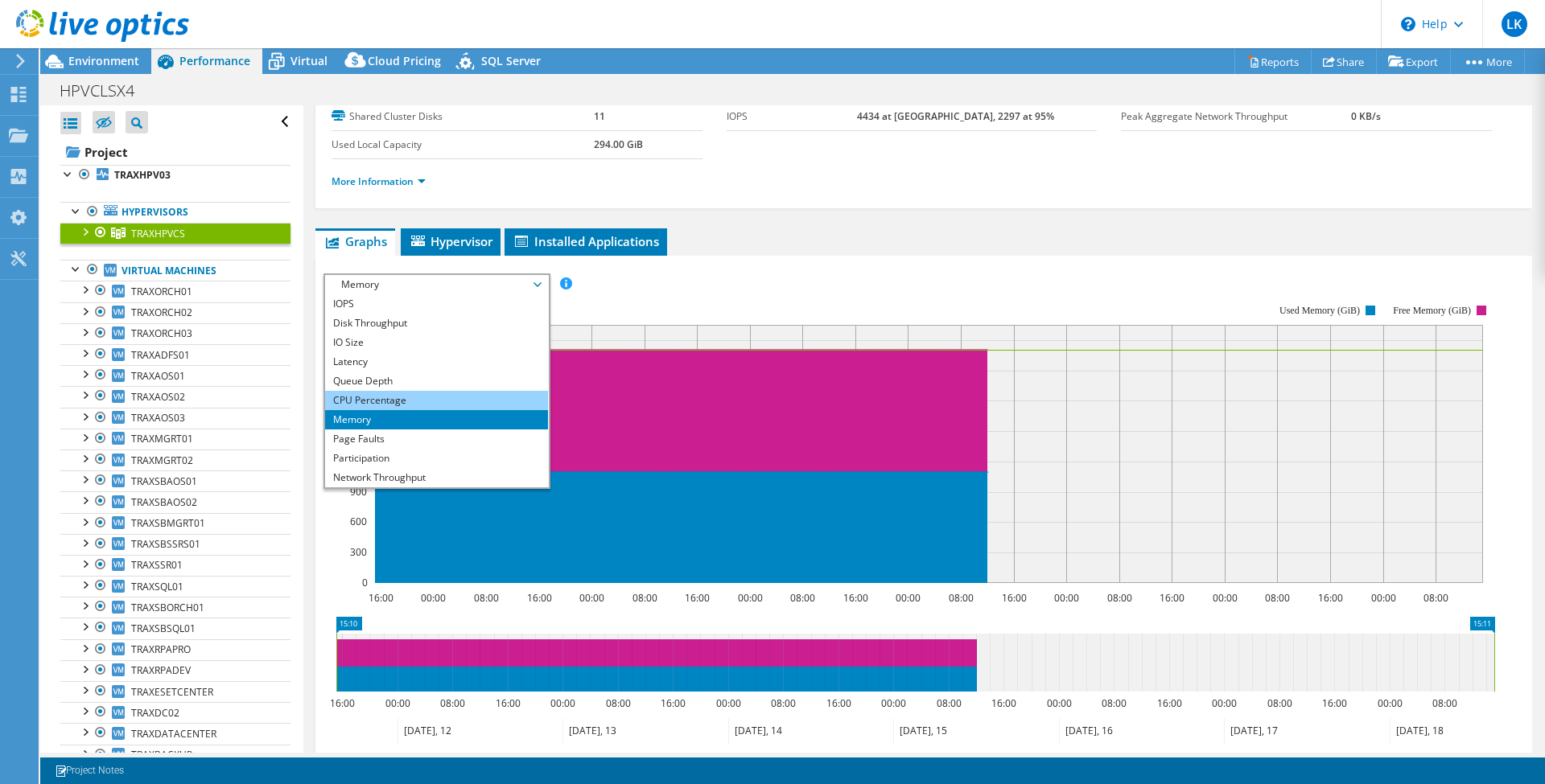
click at [444, 391] on li "CPU Percentage" at bounding box center [436, 400] width 222 height 19
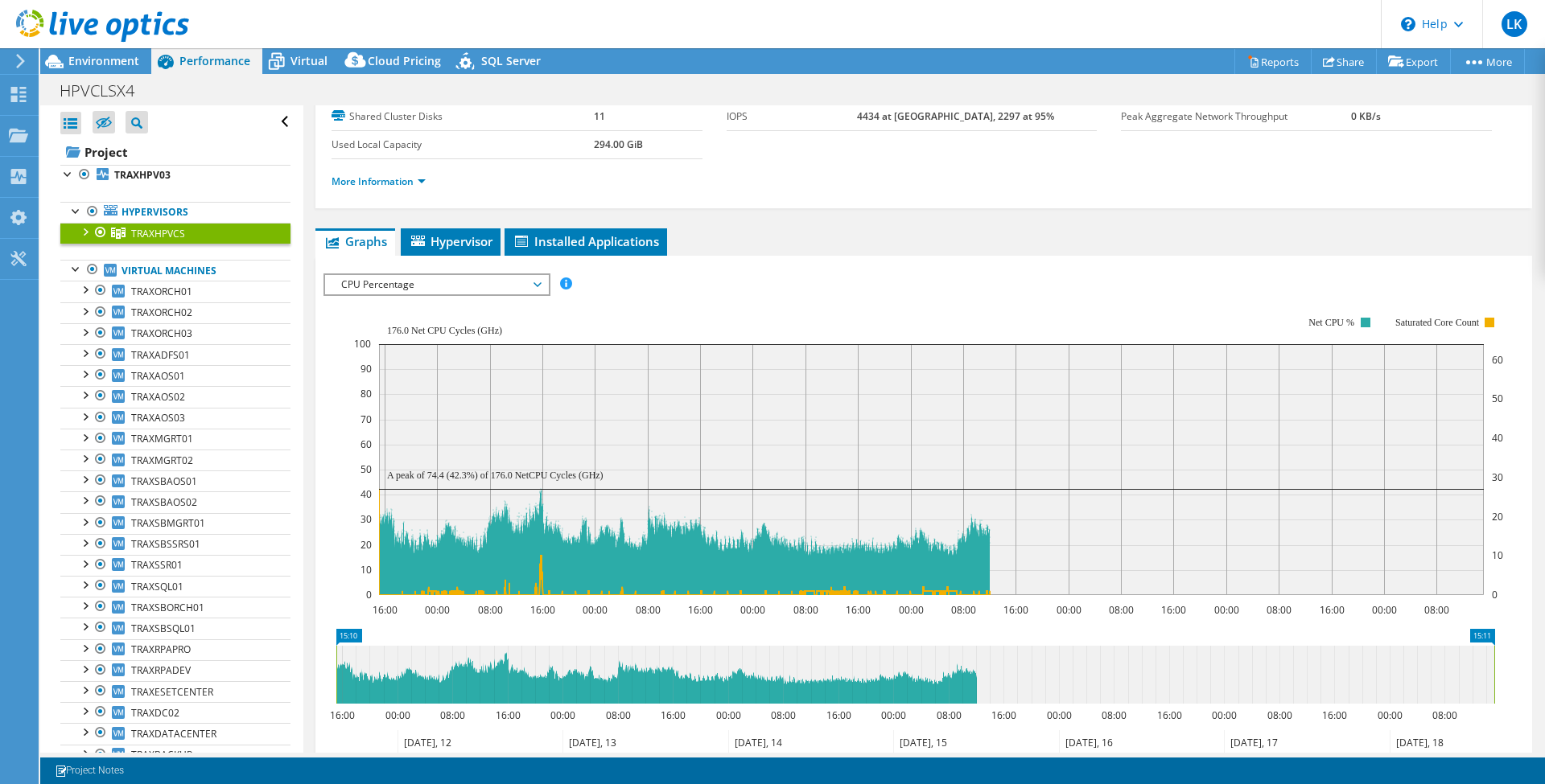
click at [468, 290] on span "CPU Percentage" at bounding box center [436, 284] width 207 height 19
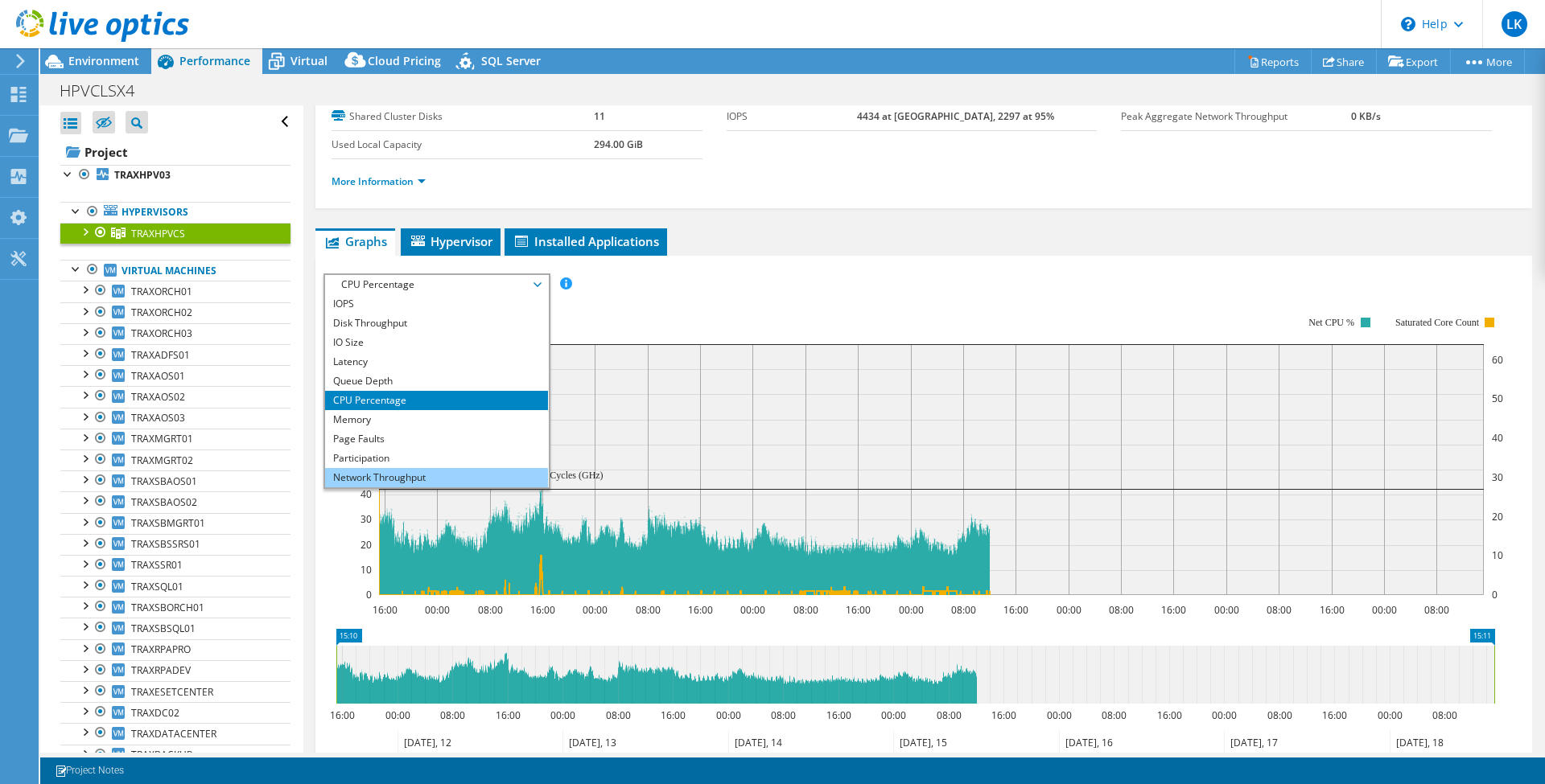
click at [433, 473] on li "Network Throughput" at bounding box center [436, 477] width 222 height 19
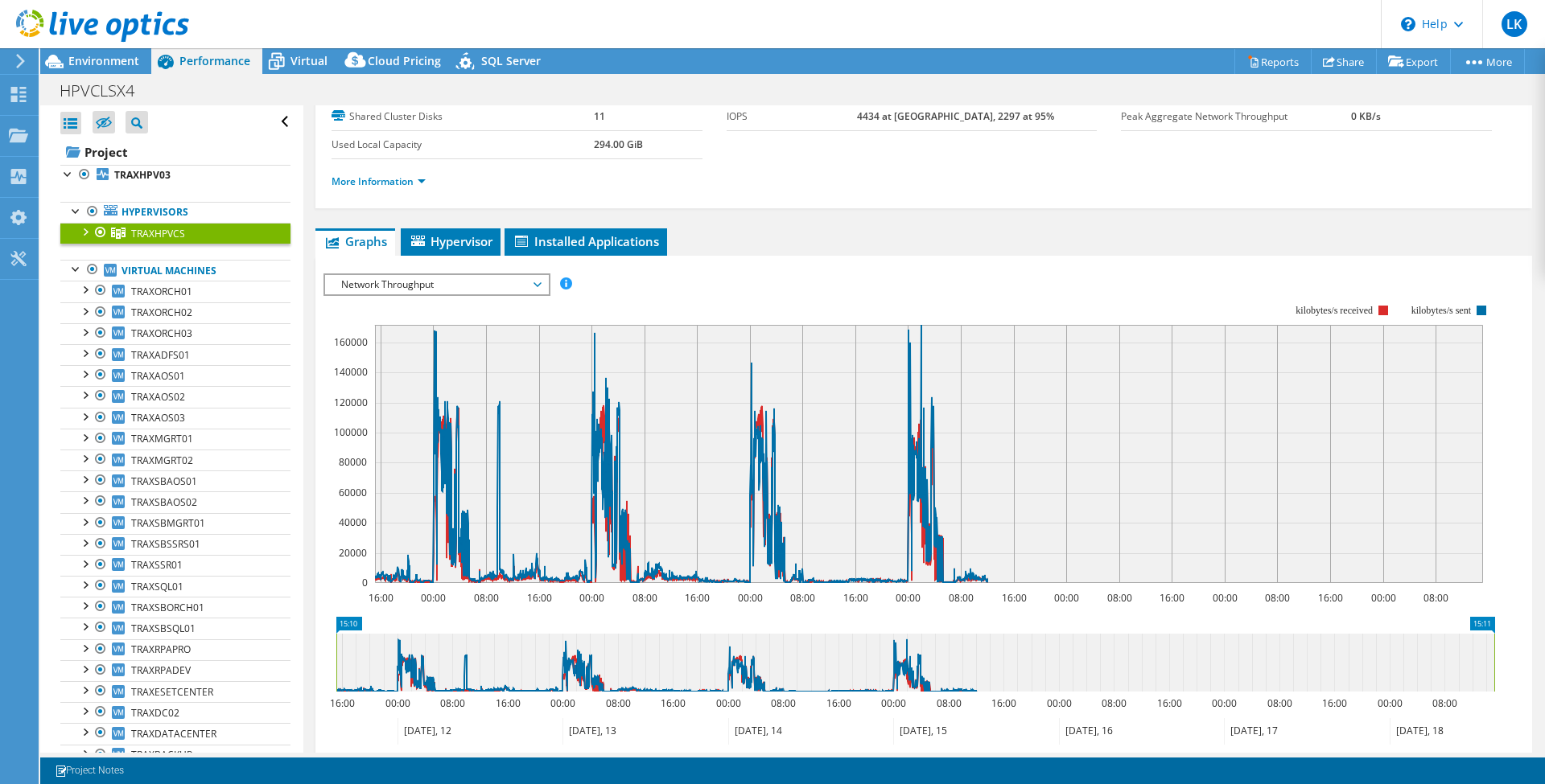
click at [427, 280] on span "Network Throughput" at bounding box center [436, 284] width 207 height 19
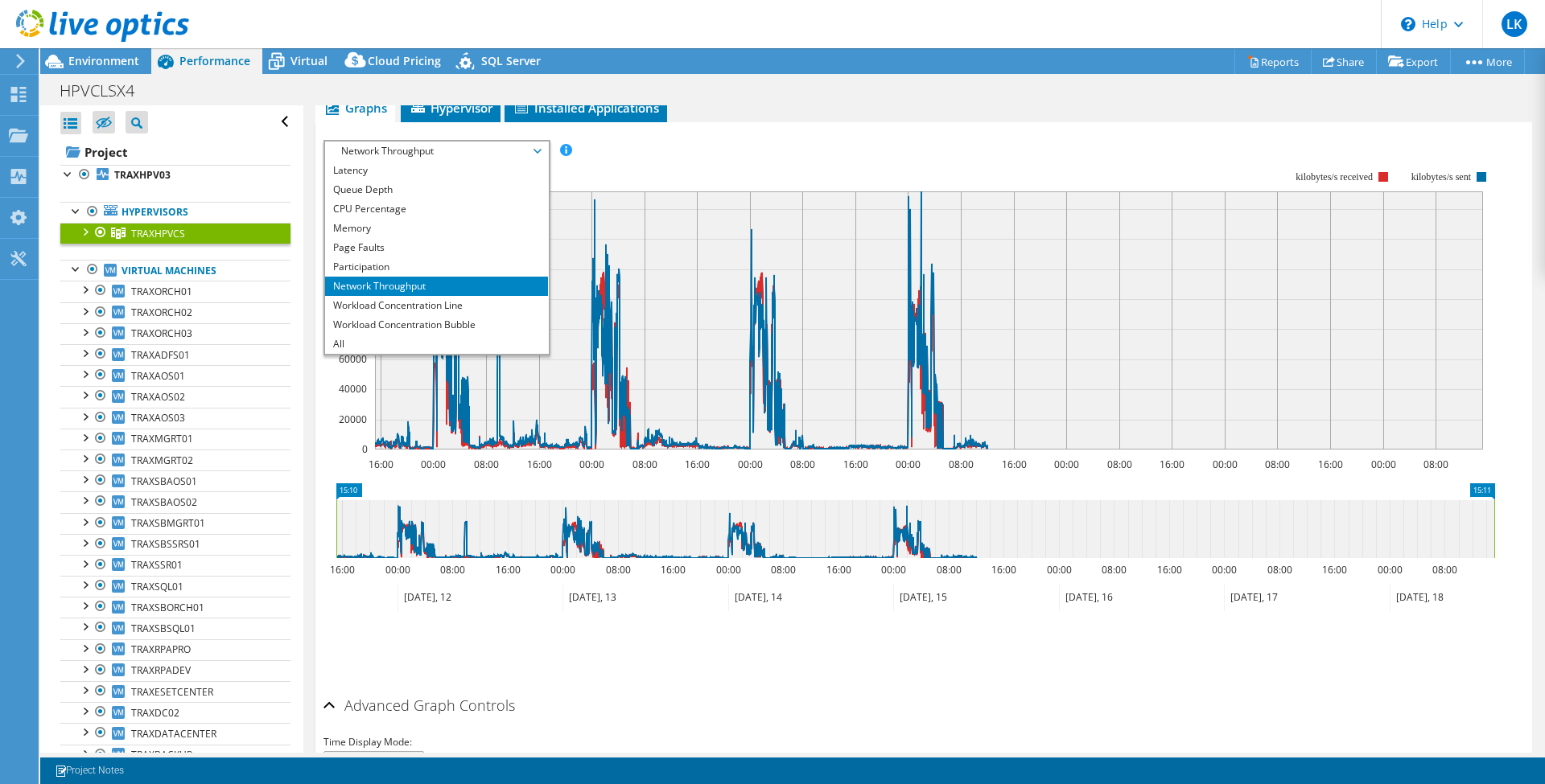
scroll to position [133, 0]
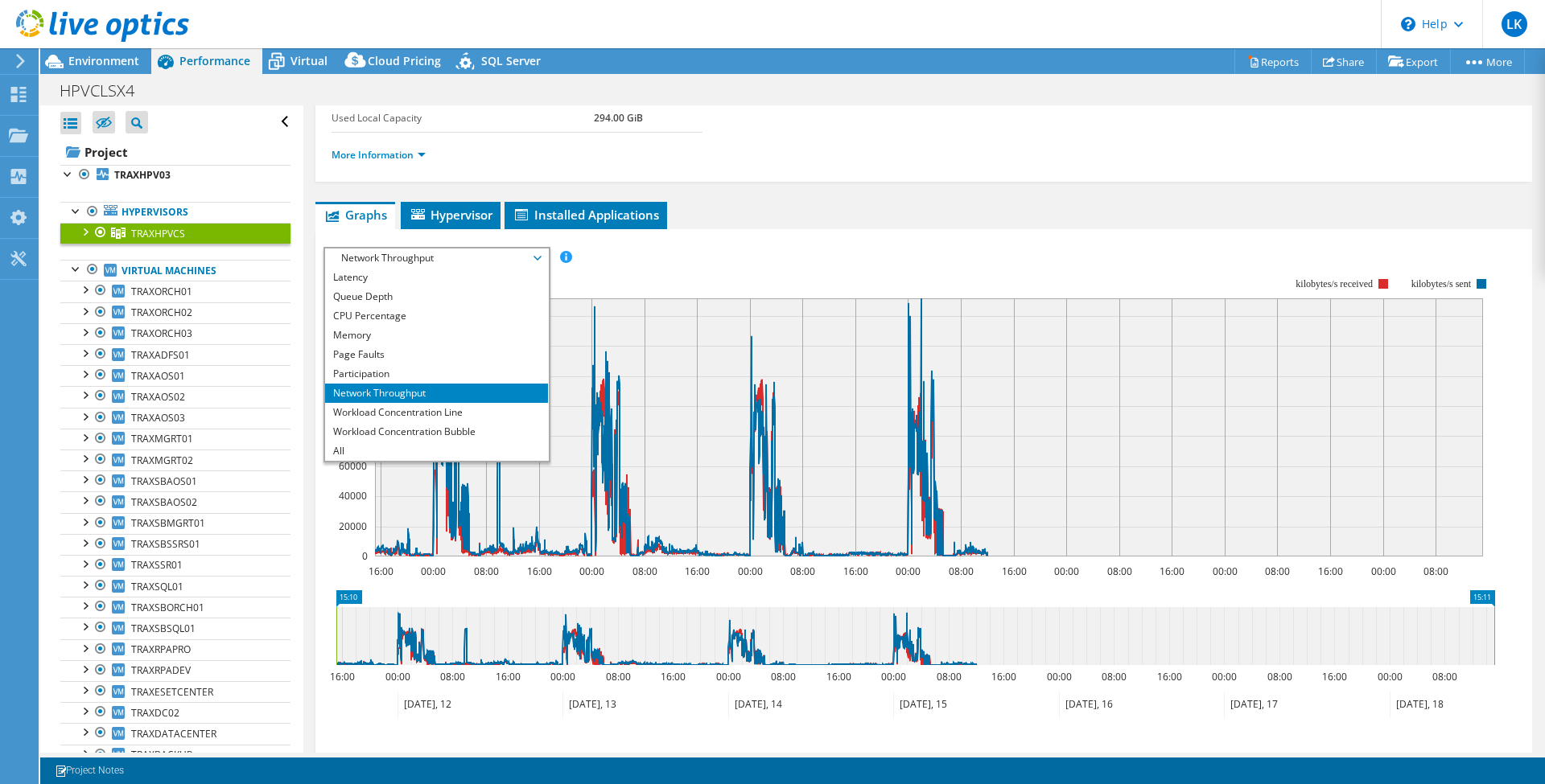
click at [684, 269] on rect at bounding box center [910, 417] width 1172 height 322
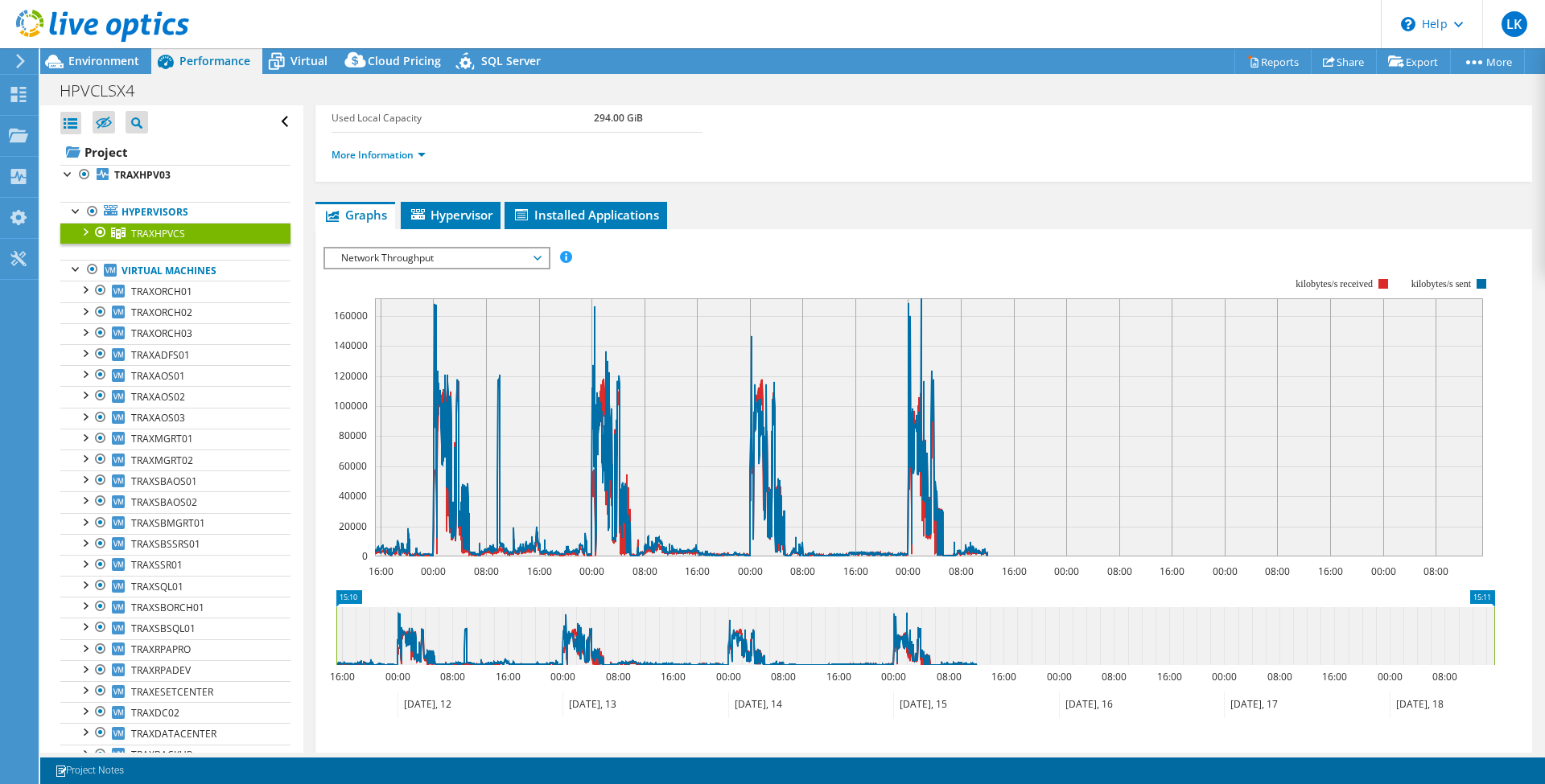
scroll to position [0, 0]
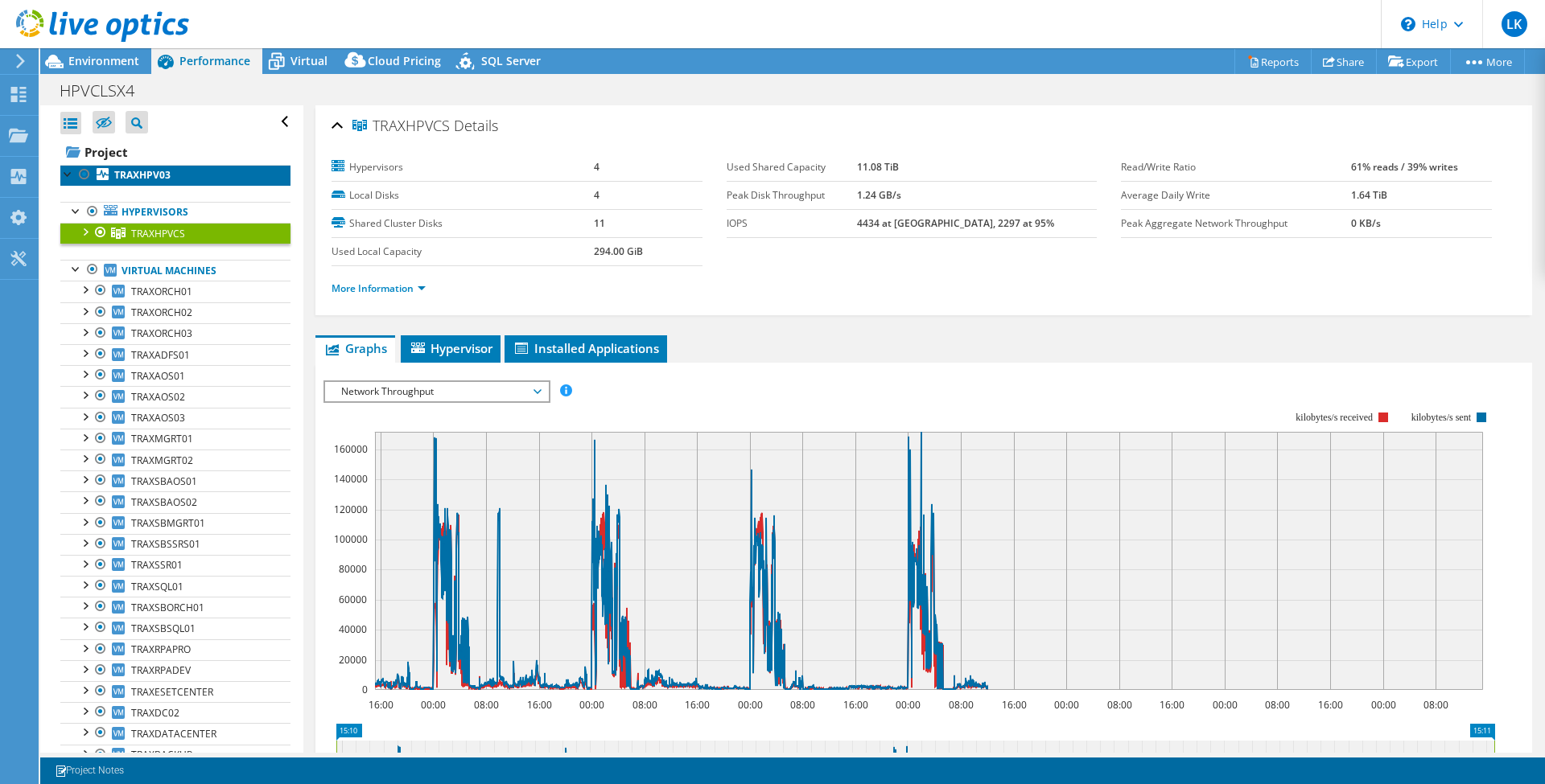
click at [122, 170] on b "TRAXHPV03" at bounding box center [143, 175] width 56 height 14
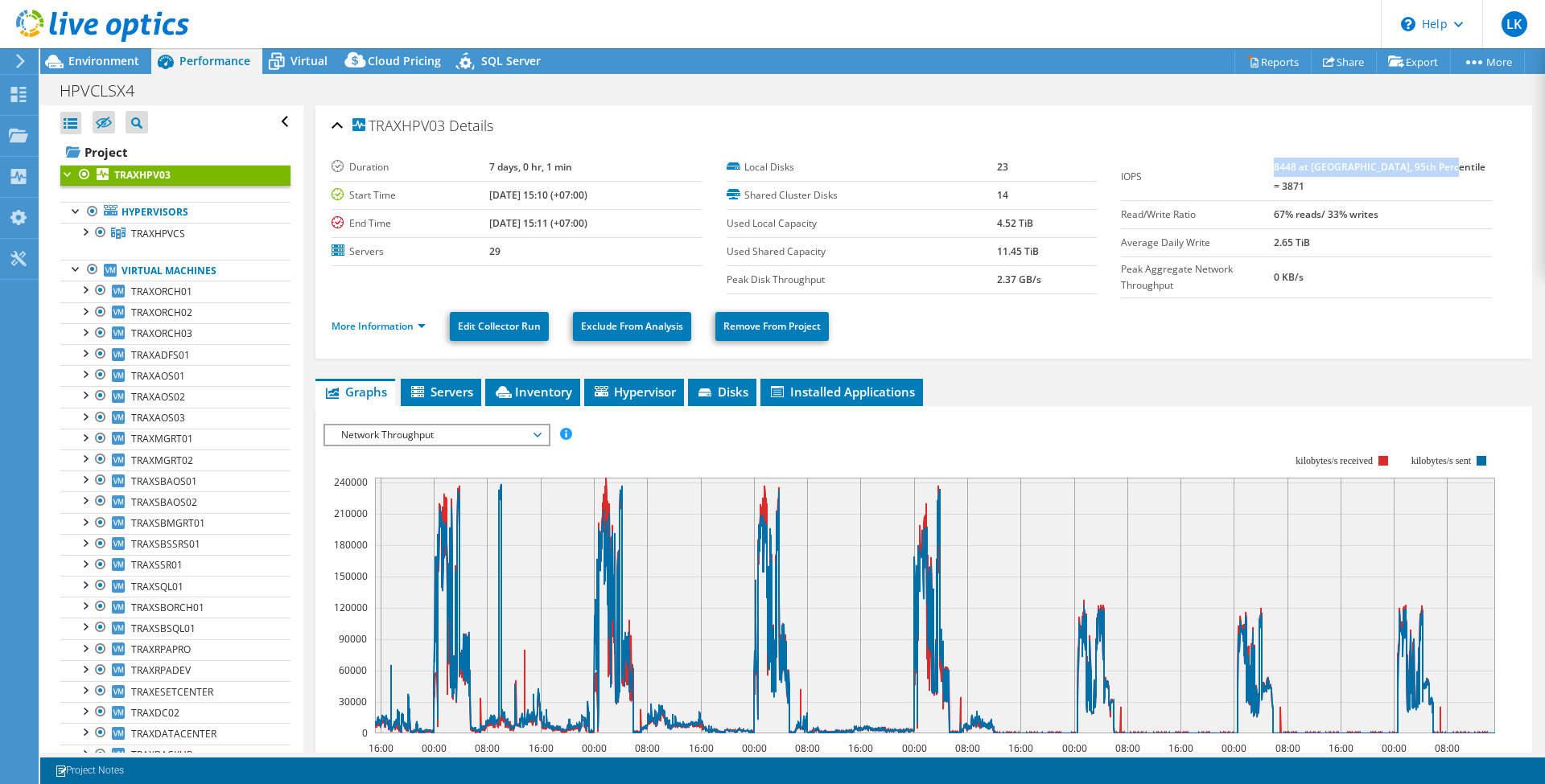
drag, startPoint x: 1297, startPoint y: 168, endPoint x: 1472, endPoint y: 161, distance: 175.1
click at [1472, 161] on td "8448 at [GEOGRAPHIC_DATA], 95th Percentile = 3871" at bounding box center [1383, 177] width 218 height 48
click at [1472, 200] on td "67% reads/ 33% writes" at bounding box center [1383, 214] width 218 height 28
drag, startPoint x: 1293, startPoint y: 166, endPoint x: 1324, endPoint y: 162, distance: 31.3
click at [1324, 162] on tr "IOPS 8448 at [GEOGRAPHIC_DATA], 95th Percentile = 3871" at bounding box center [1306, 177] width 371 height 48
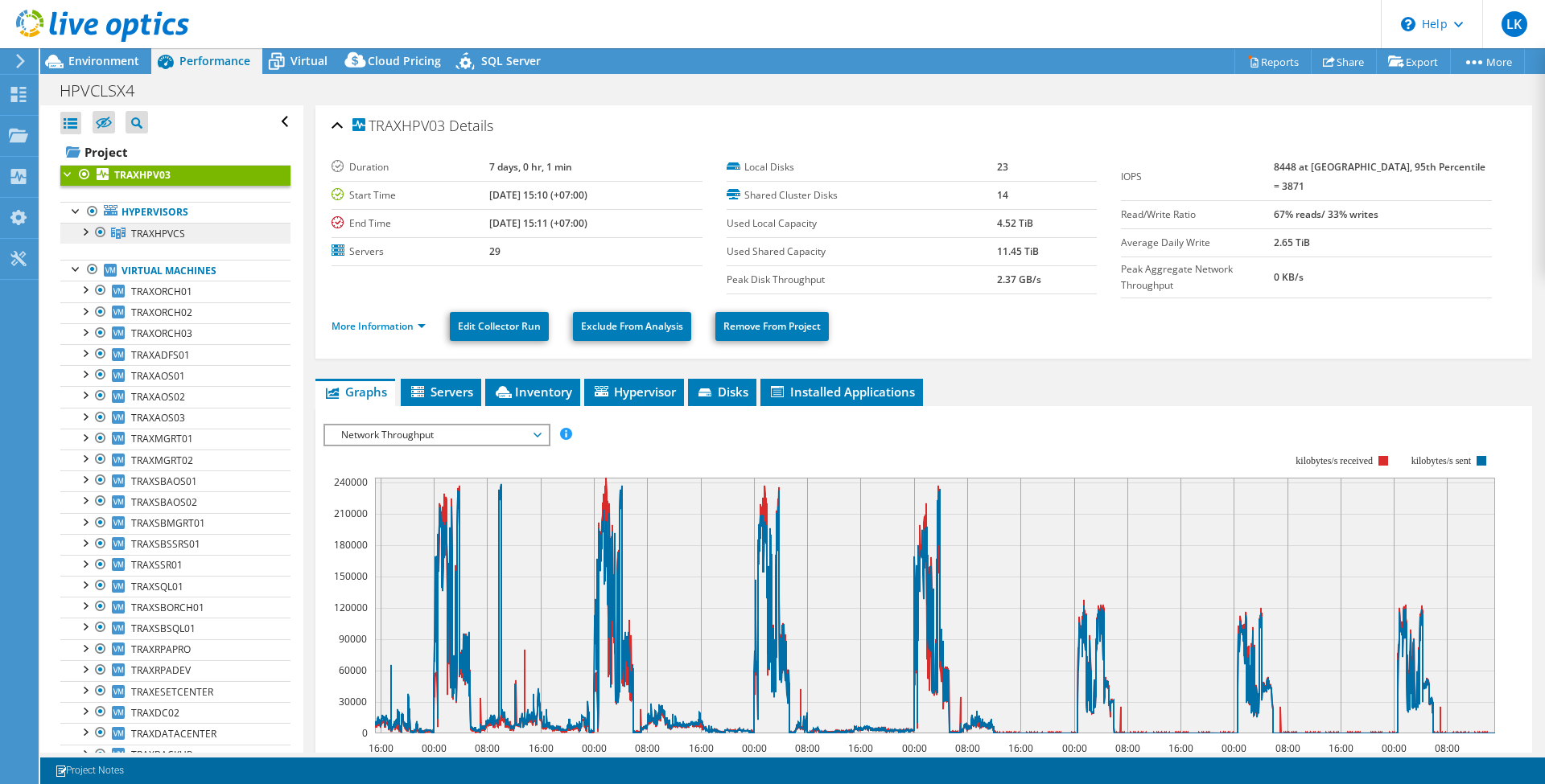
click at [169, 229] on span "TRAXHPVCS" at bounding box center [157, 233] width 54 height 14
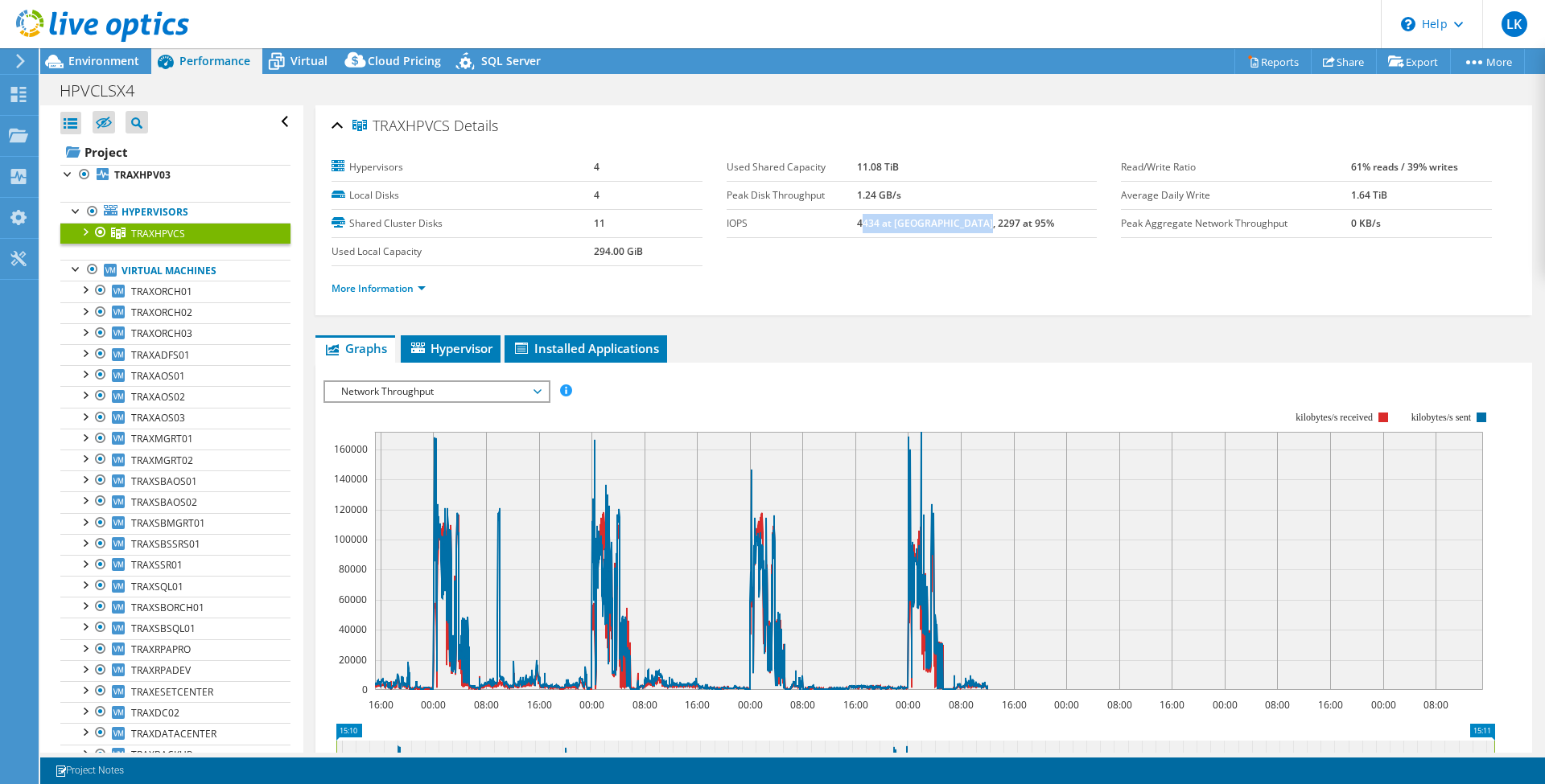
drag, startPoint x: 896, startPoint y: 214, endPoint x: 1013, endPoint y: 225, distance: 117.5
click at [1013, 225] on b "4434 at [GEOGRAPHIC_DATA], 2297 at 95%" at bounding box center [955, 223] width 197 height 14
click at [1020, 266] on div "More Information" at bounding box center [923, 288] width 1184 height 45
drag, startPoint x: 881, startPoint y: 228, endPoint x: 1027, endPoint y: 229, distance: 146.0
click at [1027, 229] on tr "IOPS 4434 at [GEOGRAPHIC_DATA], 2297 at 95%" at bounding box center [912, 223] width 371 height 28
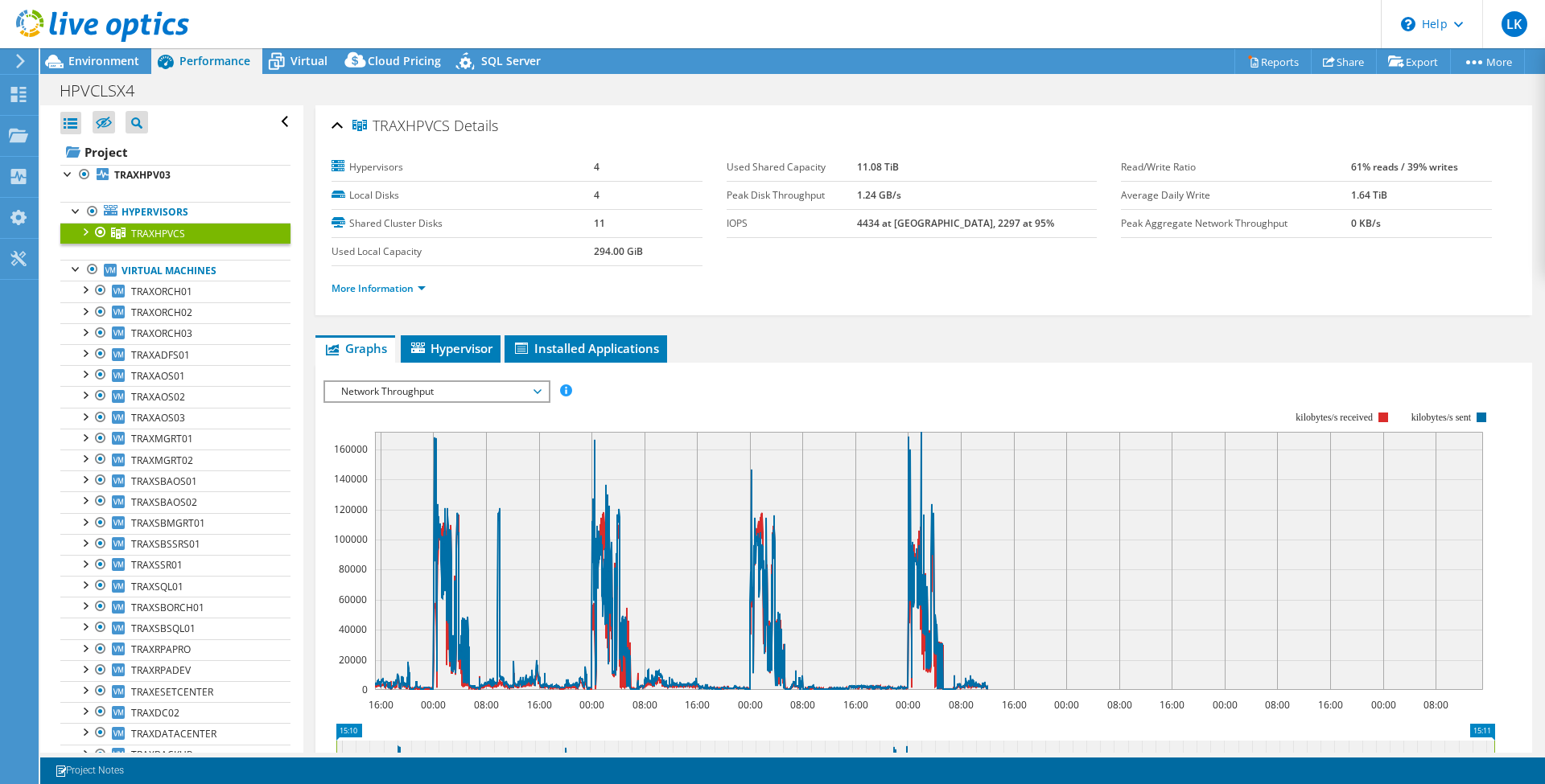
click at [1030, 235] on td "4434 at [GEOGRAPHIC_DATA], 2297 at 95%" at bounding box center [977, 223] width 241 height 28
drag, startPoint x: 1026, startPoint y: 226, endPoint x: 893, endPoint y: 223, distance: 133.0
click at [893, 223] on td "4434 at [GEOGRAPHIC_DATA], 2297 at 95%" at bounding box center [977, 223] width 241 height 28
click at [985, 281] on ul "More Information" at bounding box center [923, 287] width 1184 height 21
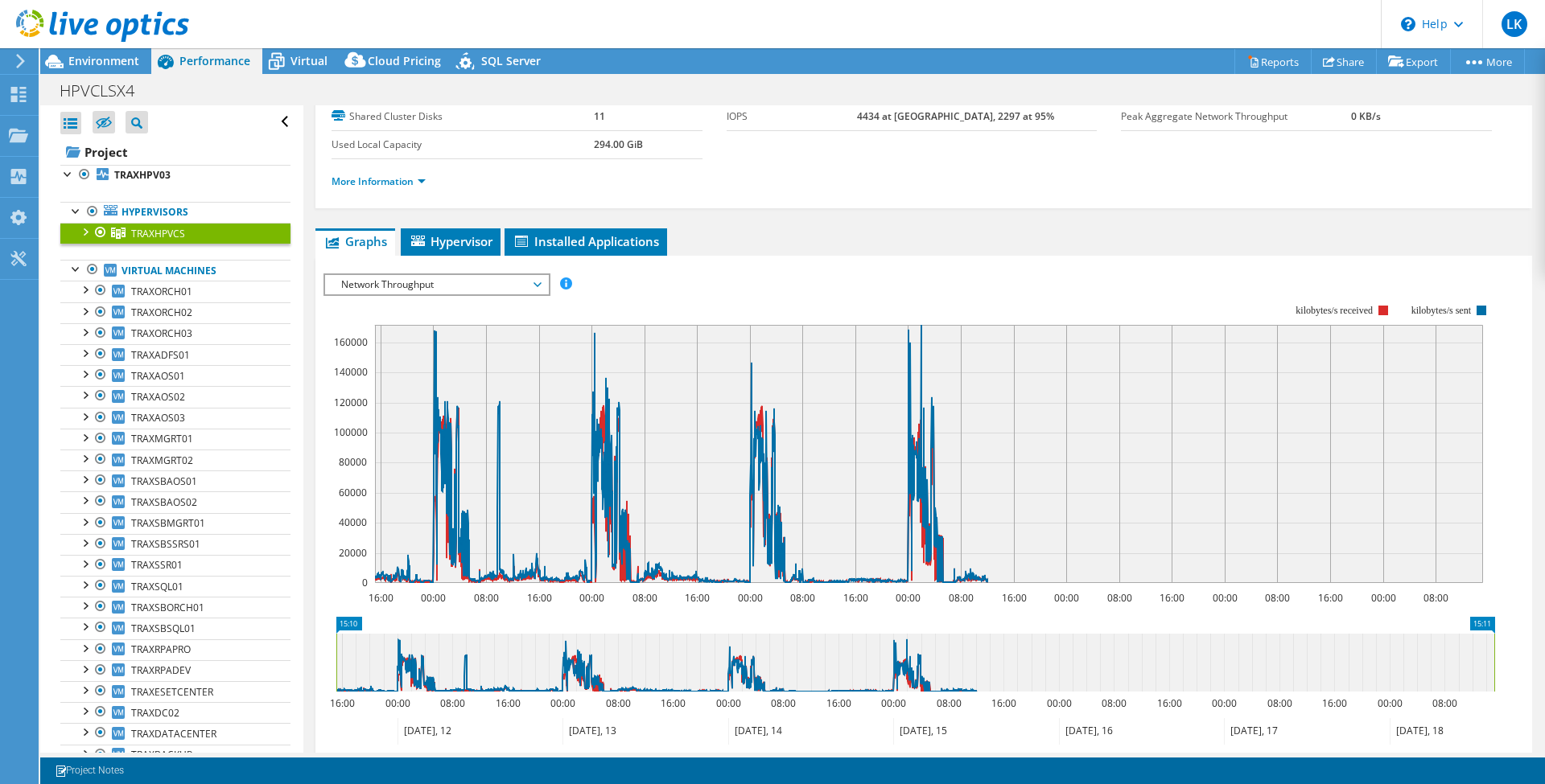
click at [531, 275] on span "Network Throughput" at bounding box center [436, 284] width 207 height 19
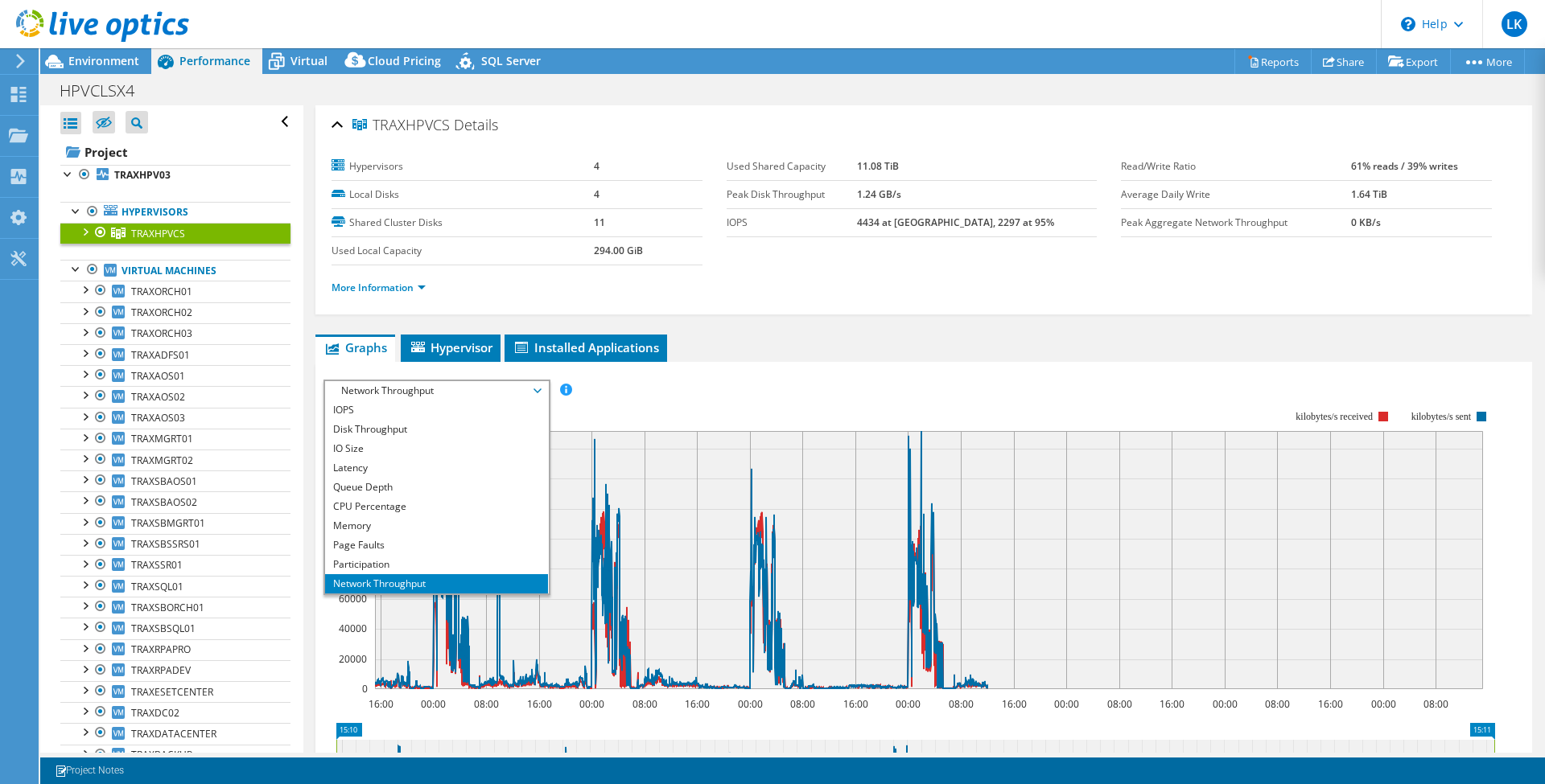
scroll to position [0, 0]
drag, startPoint x: 894, startPoint y: 225, endPoint x: 1017, endPoint y: 221, distance: 123.1
click at [1017, 221] on tr "IOPS 4434 at [GEOGRAPHIC_DATA], 2297 at 95%" at bounding box center [912, 223] width 371 height 28
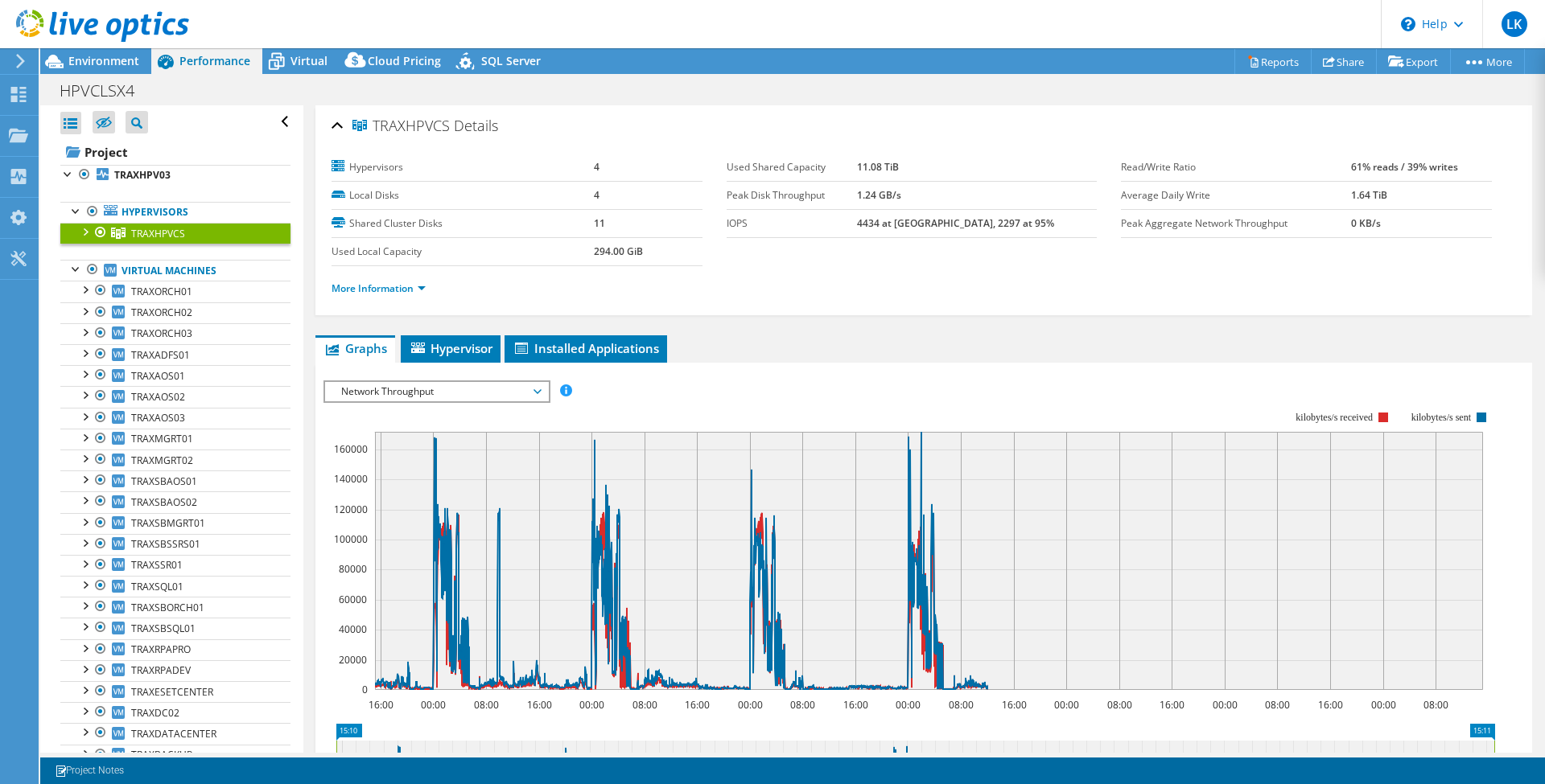
click at [962, 226] on b "4434 at [GEOGRAPHIC_DATA], 2297 at 95%" at bounding box center [955, 223] width 197 height 14
drag, startPoint x: 956, startPoint y: 219, endPoint x: 1018, endPoint y: 219, distance: 62.0
click at [1018, 219] on td "4434 at [GEOGRAPHIC_DATA], 2297 at 95%" at bounding box center [977, 223] width 241 height 28
click at [857, 233] on td "IOPS" at bounding box center [792, 223] width 130 height 28
drag, startPoint x: 890, startPoint y: 218, endPoint x: 953, endPoint y: 232, distance: 64.5
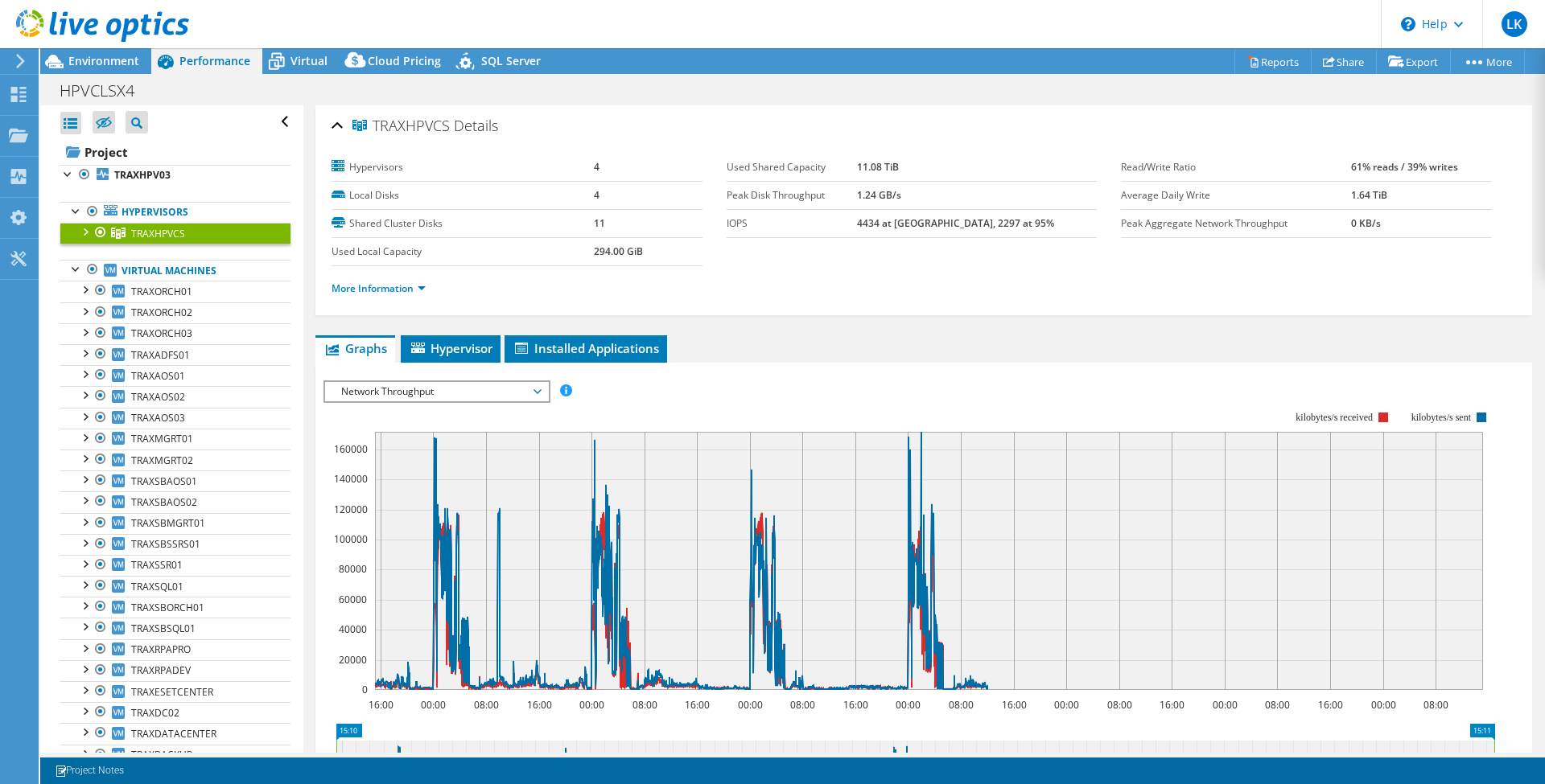
click at [953, 232] on tr "IOPS 4434 at [GEOGRAPHIC_DATA], 2297 at 95%" at bounding box center [912, 223] width 371 height 28
copy tr "4434 at [GEOGRAPHIC_DATA]"
click at [476, 390] on span "Network Throughput" at bounding box center [436, 391] width 207 height 19
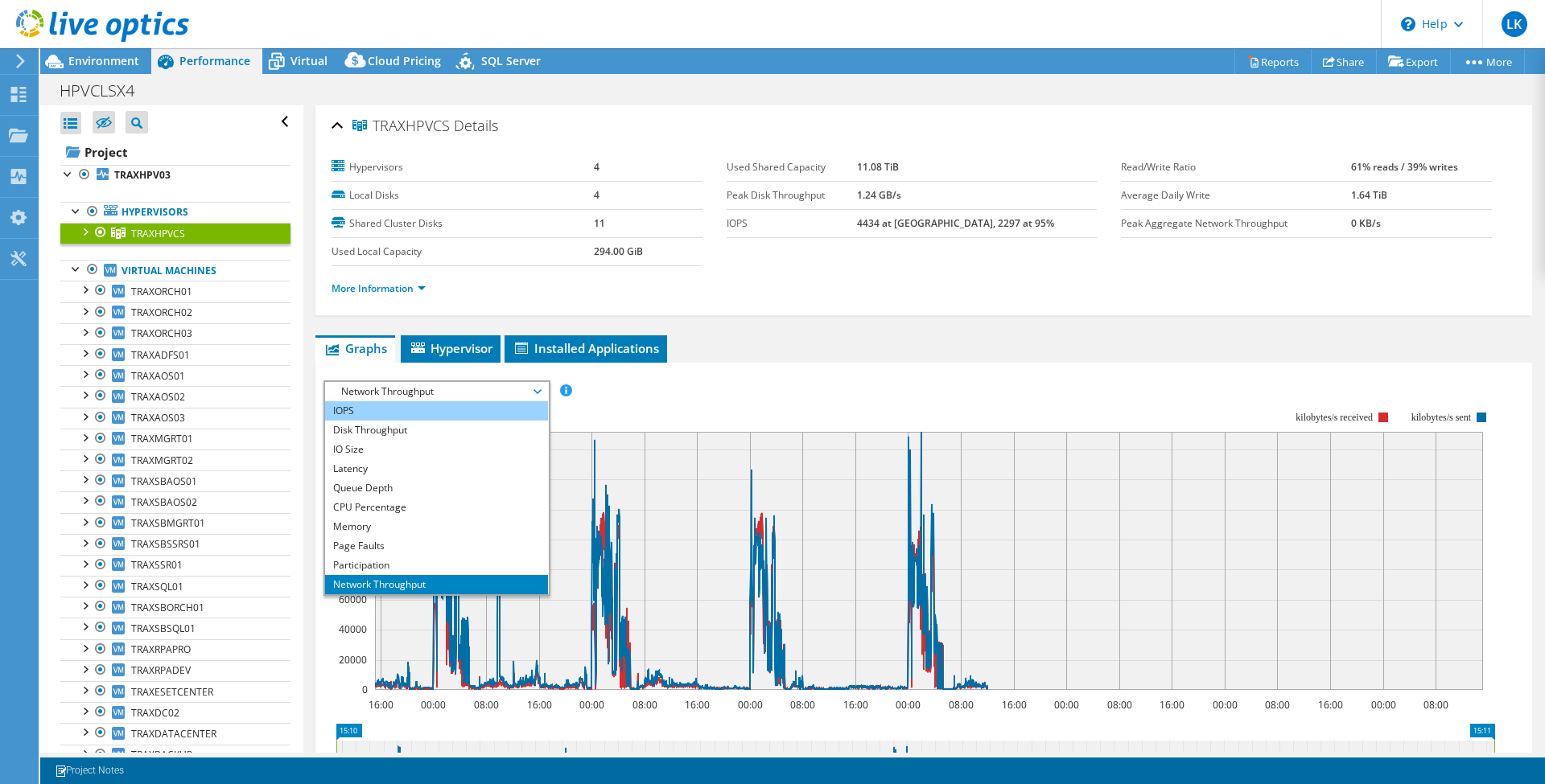
click at [450, 404] on li "IOPS" at bounding box center [436, 410] width 222 height 19
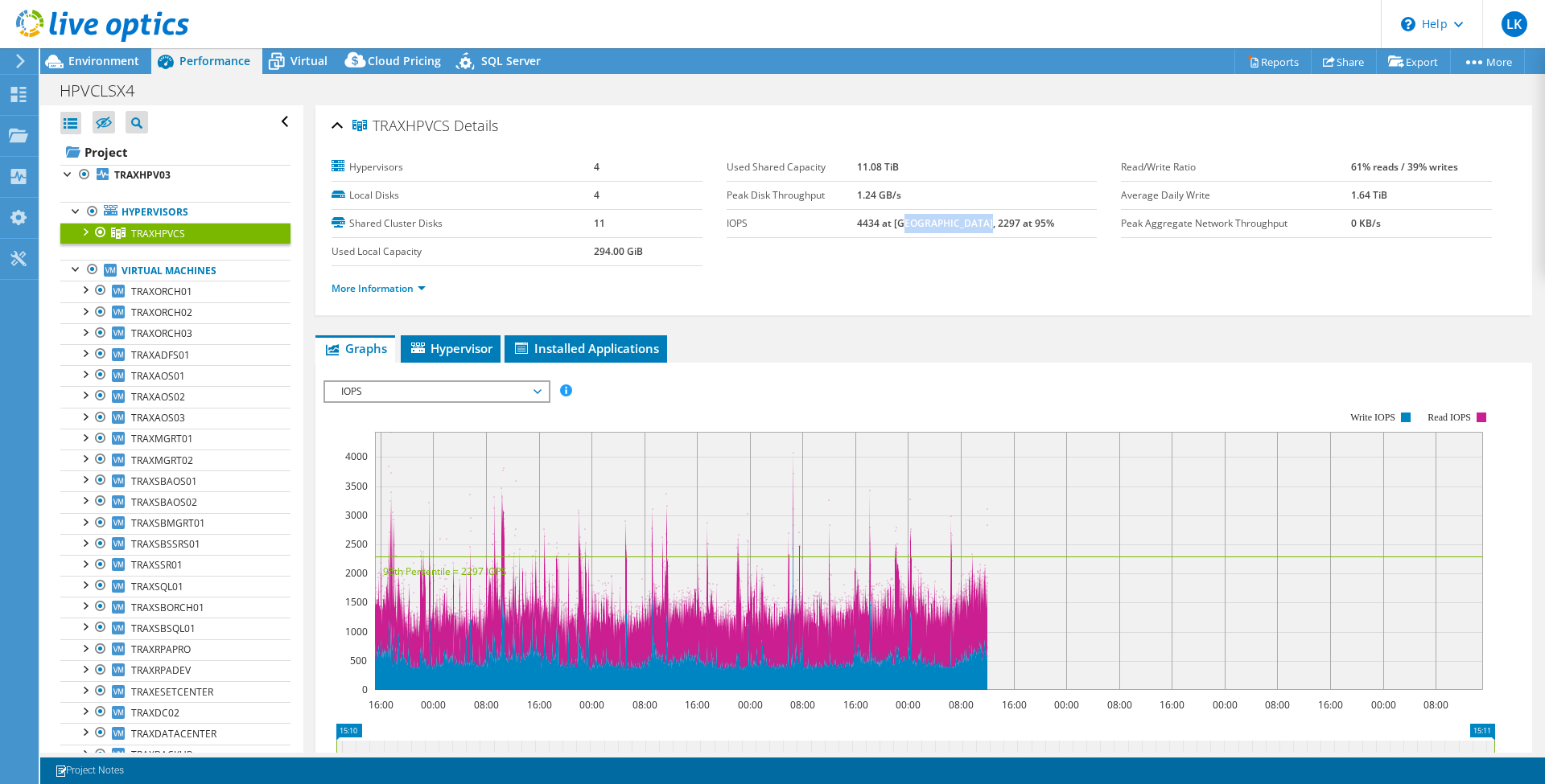
drag, startPoint x: 939, startPoint y: 223, endPoint x: 1032, endPoint y: 212, distance: 93.6
click at [1032, 212] on td "4434 at [GEOGRAPHIC_DATA], 2297 at 95%" at bounding box center [977, 223] width 241 height 28
